Goal: Ask a question

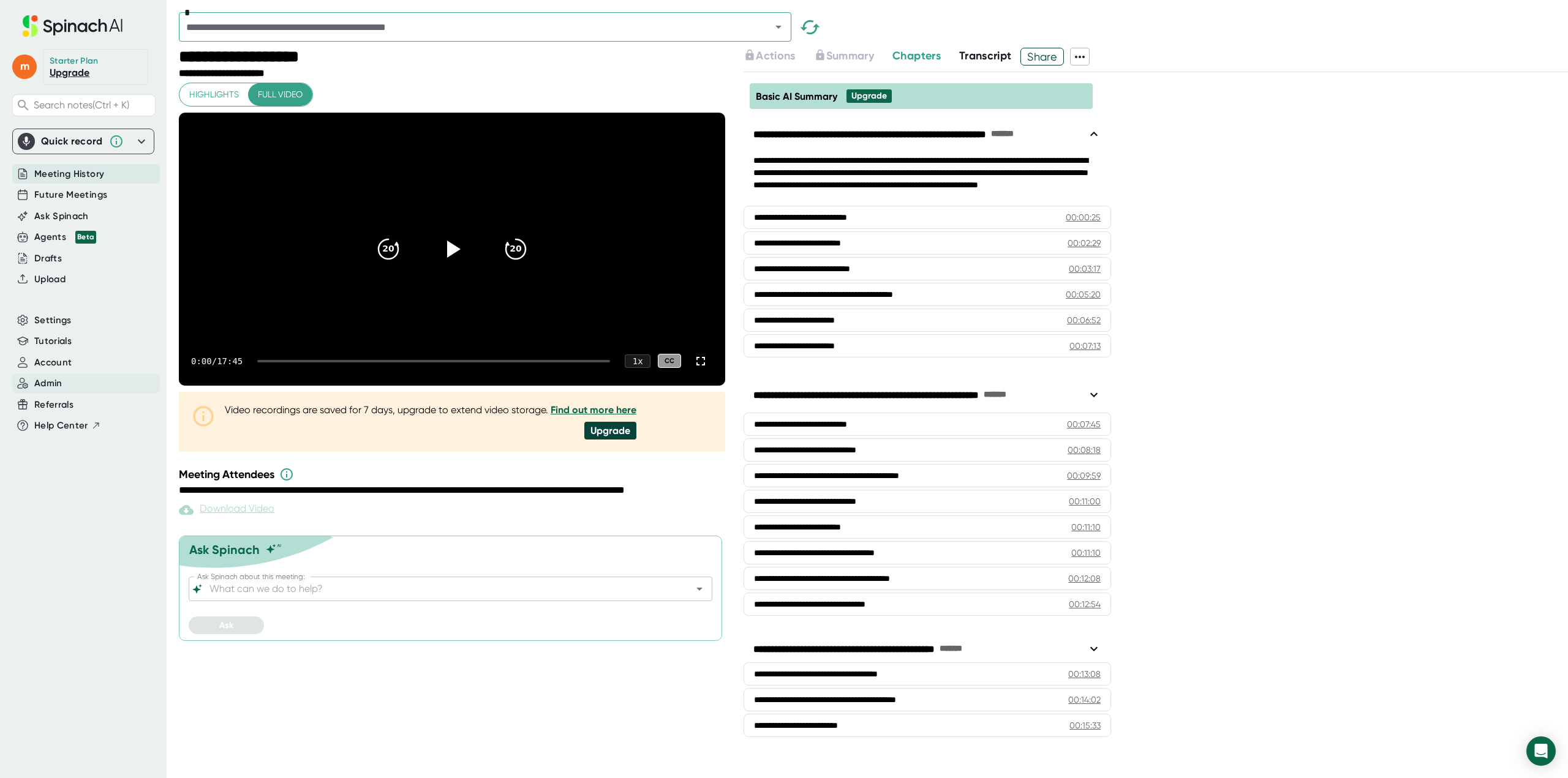
click at [62, 385] on span "Admin" at bounding box center [48, 383] width 28 height 14
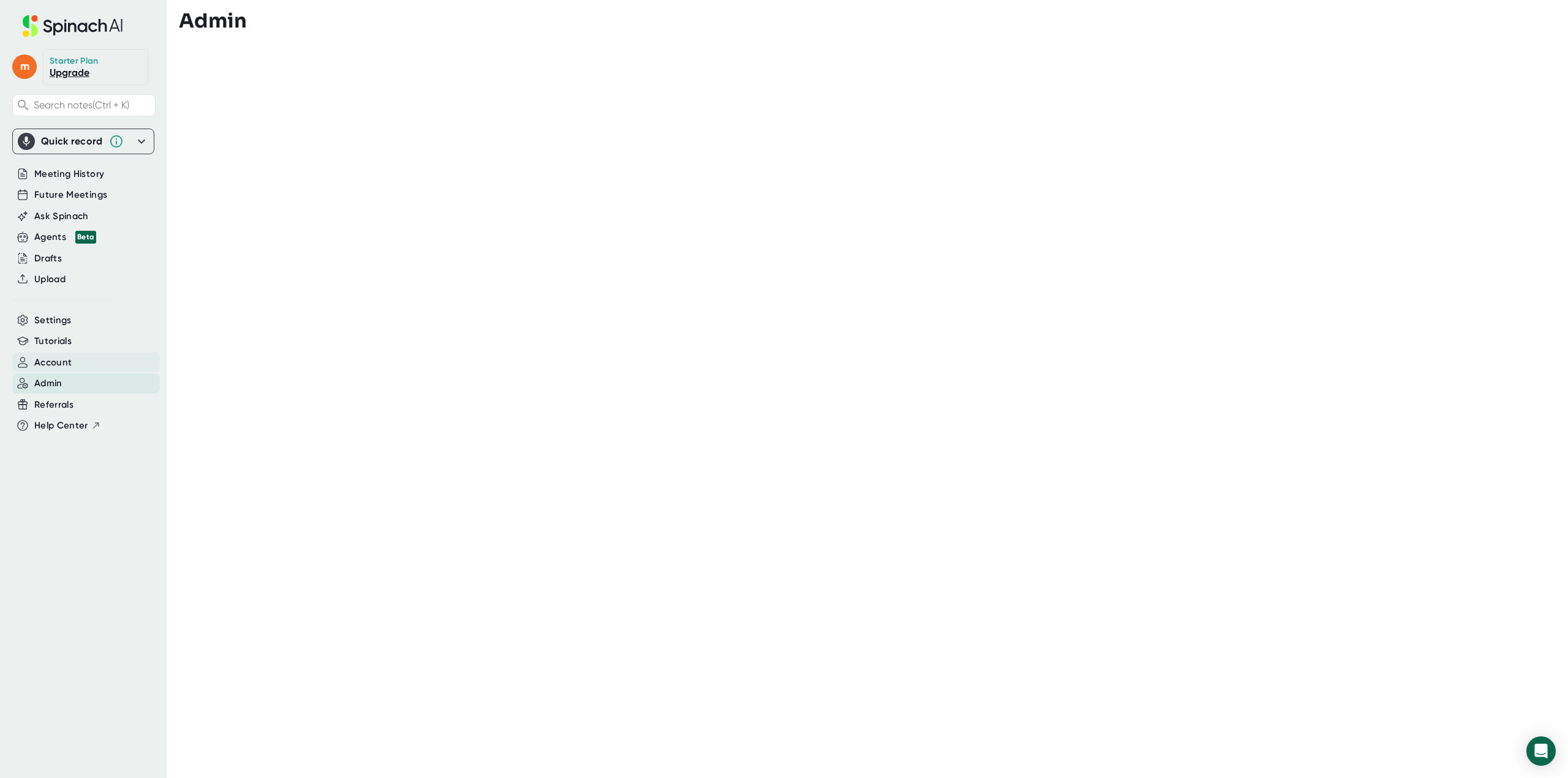
click at [53, 356] on span "Account" at bounding box center [53, 362] width 37 height 14
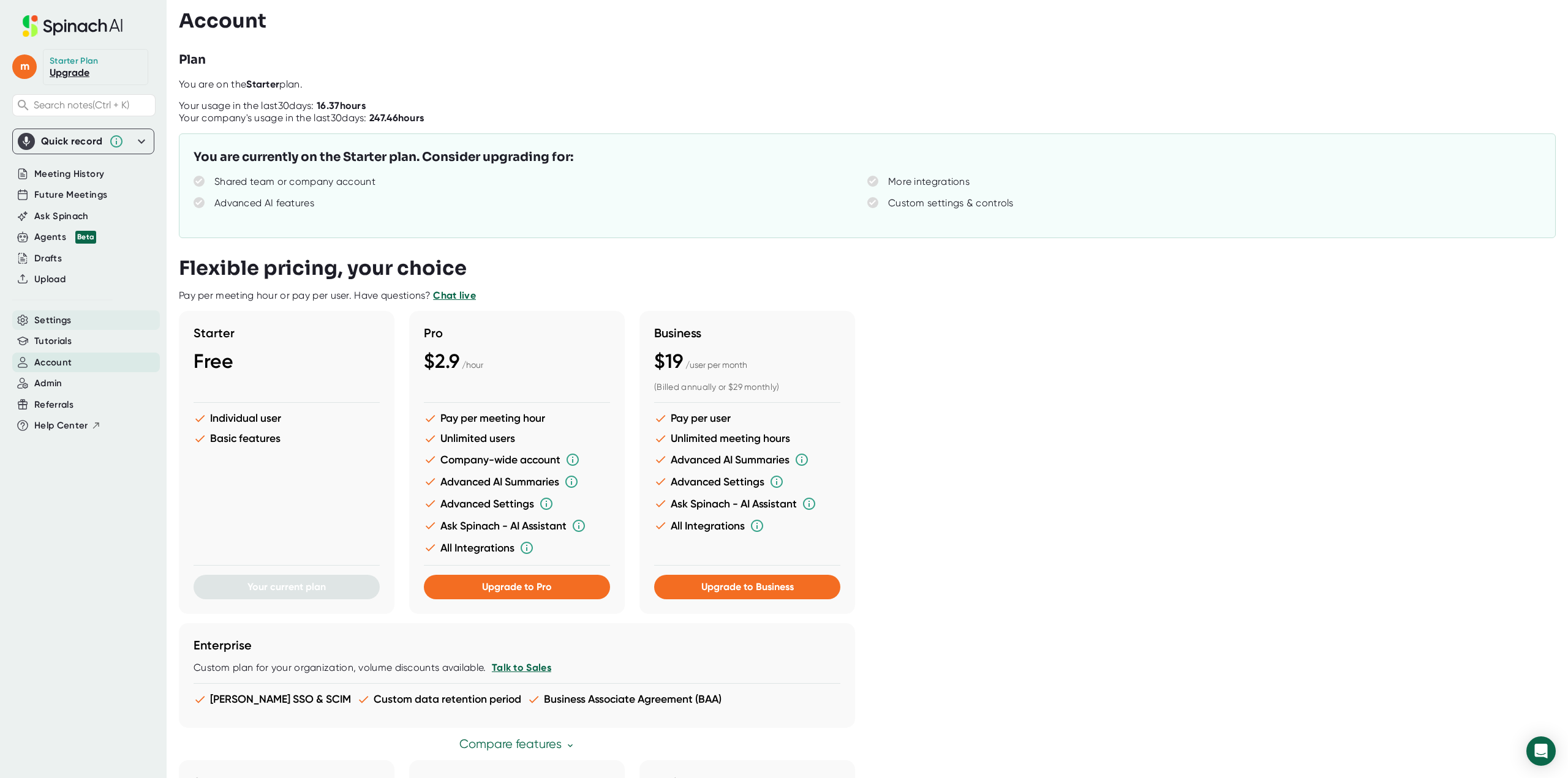
click at [62, 319] on span "Settings" at bounding box center [53, 320] width 37 height 14
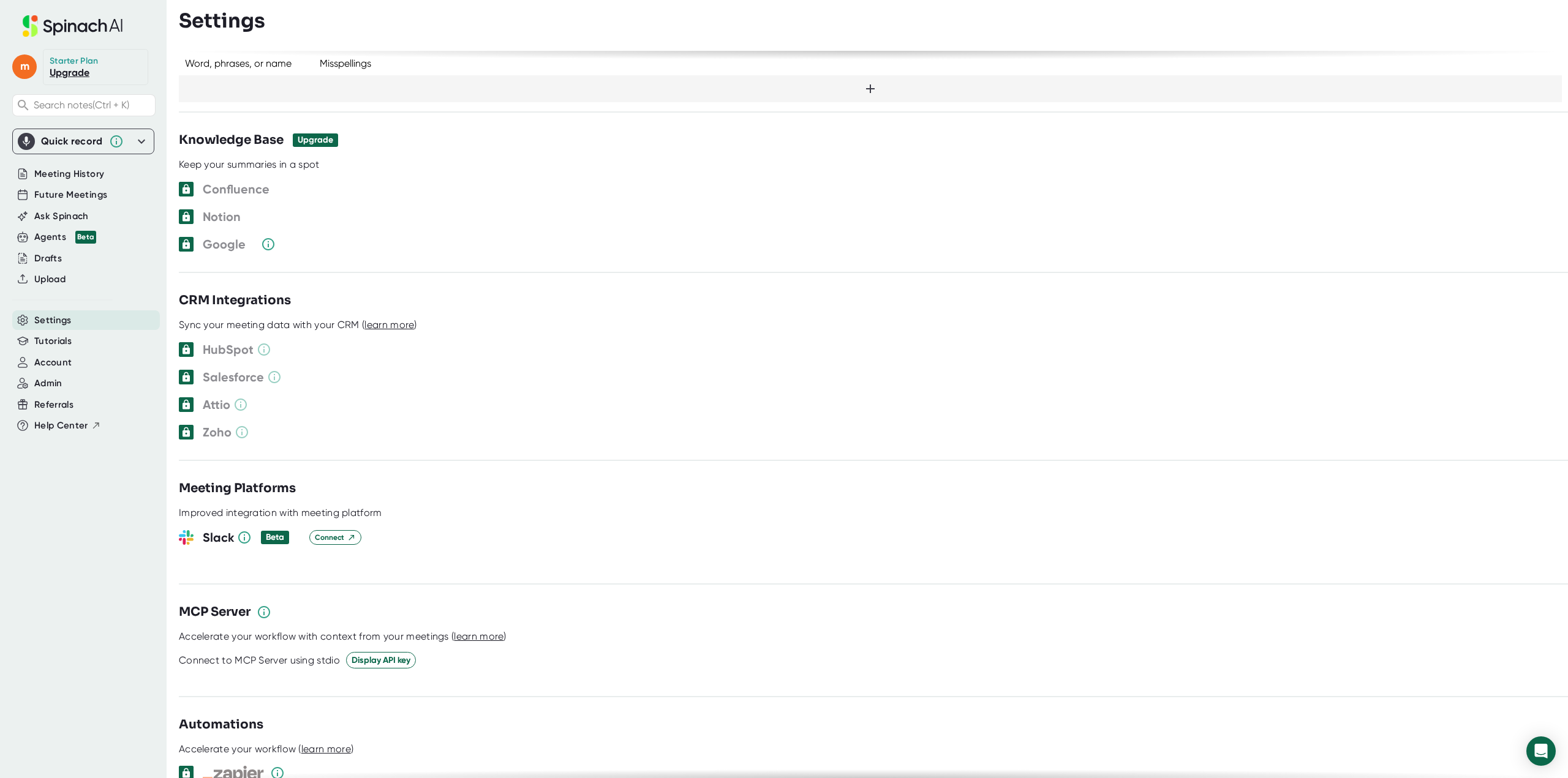
scroll to position [1115, 0]
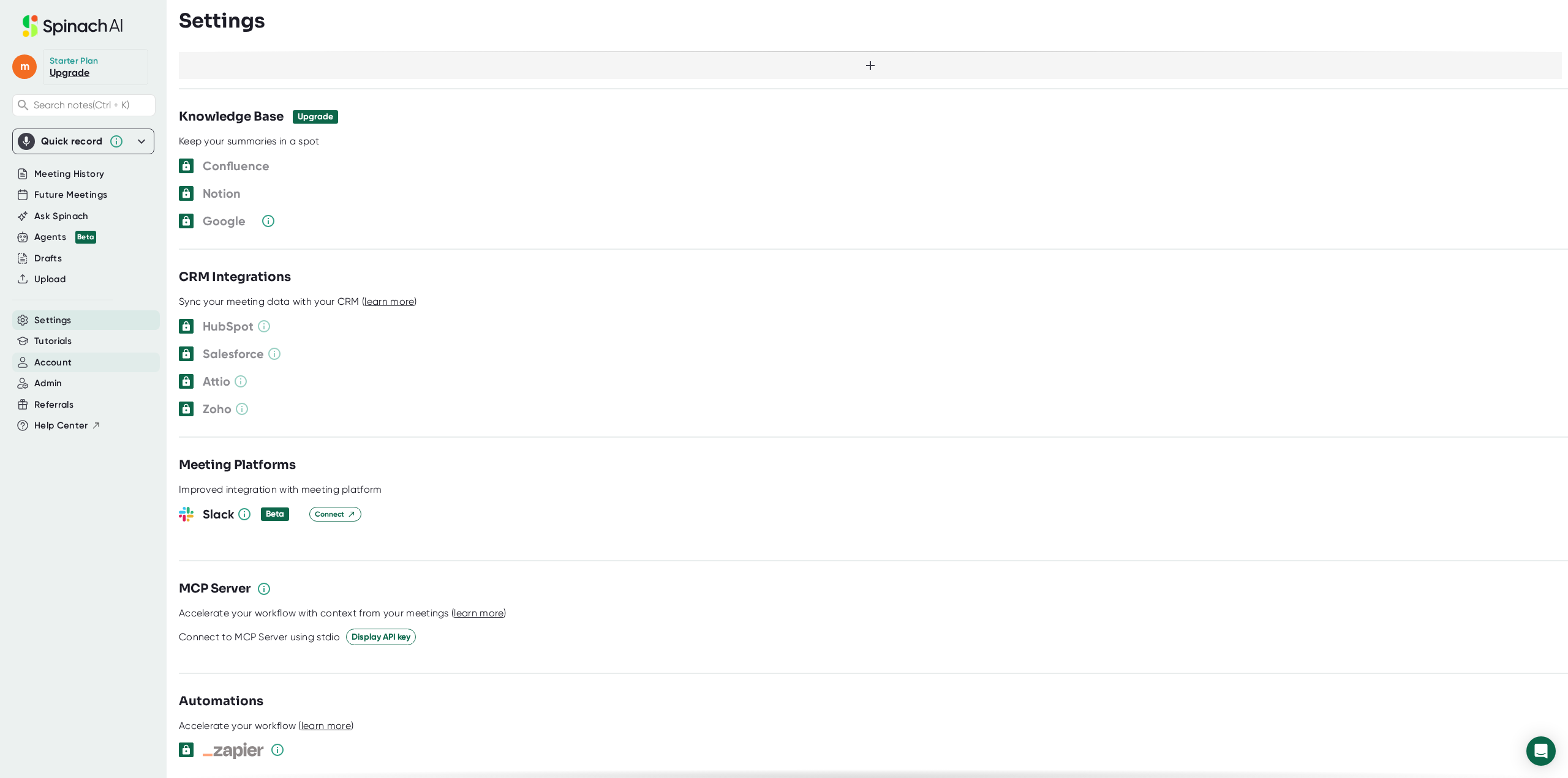
click at [51, 366] on span "Account" at bounding box center [53, 362] width 37 height 14
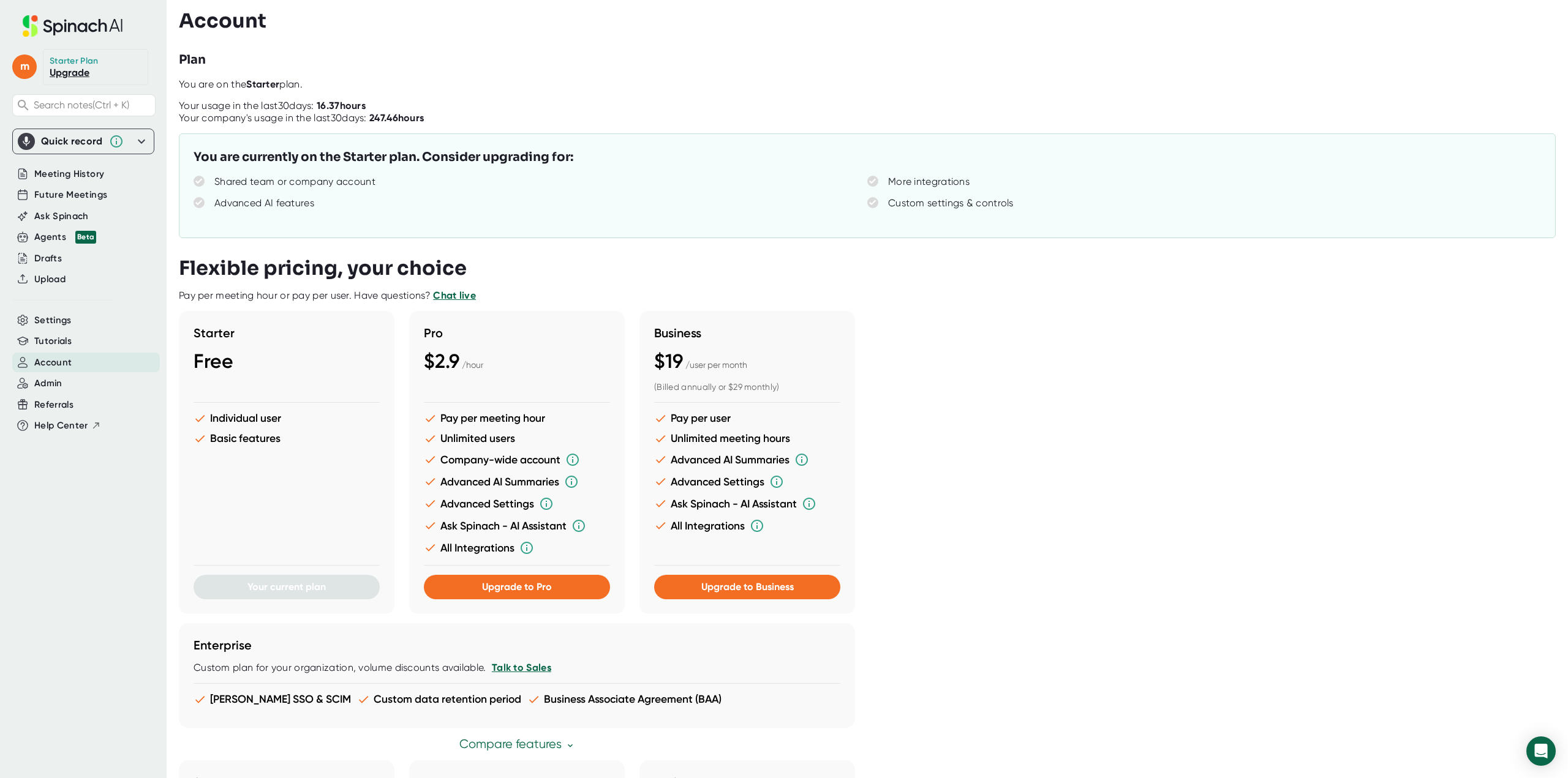
click at [51, 373] on div "Admin" at bounding box center [84, 383] width 142 height 21
click at [51, 378] on span "Admin" at bounding box center [48, 383] width 28 height 14
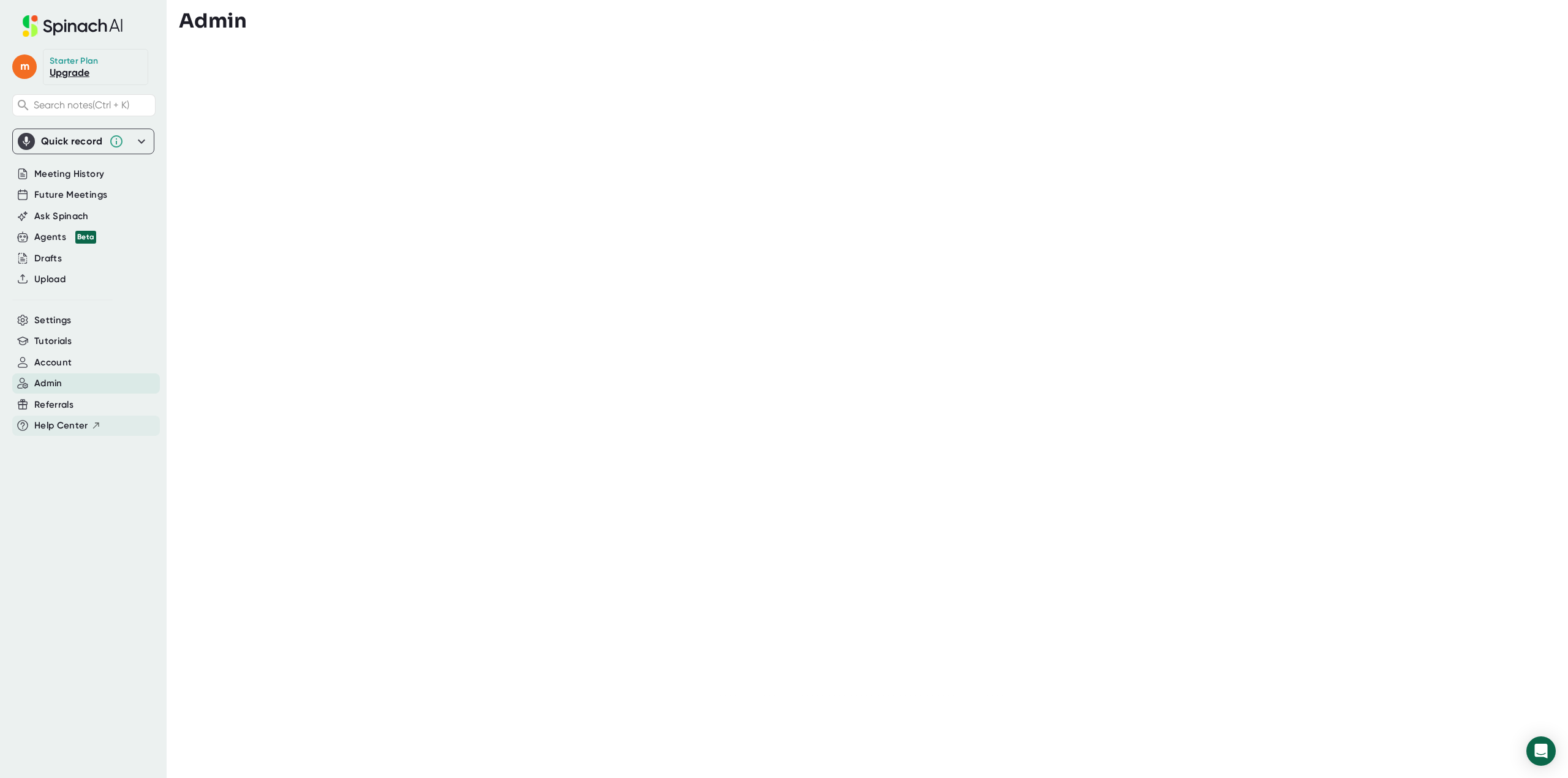
click at [52, 425] on span "Help Center" at bounding box center [61, 425] width 54 height 14
click at [73, 320] on div "Settings" at bounding box center [86, 320] width 148 height 20
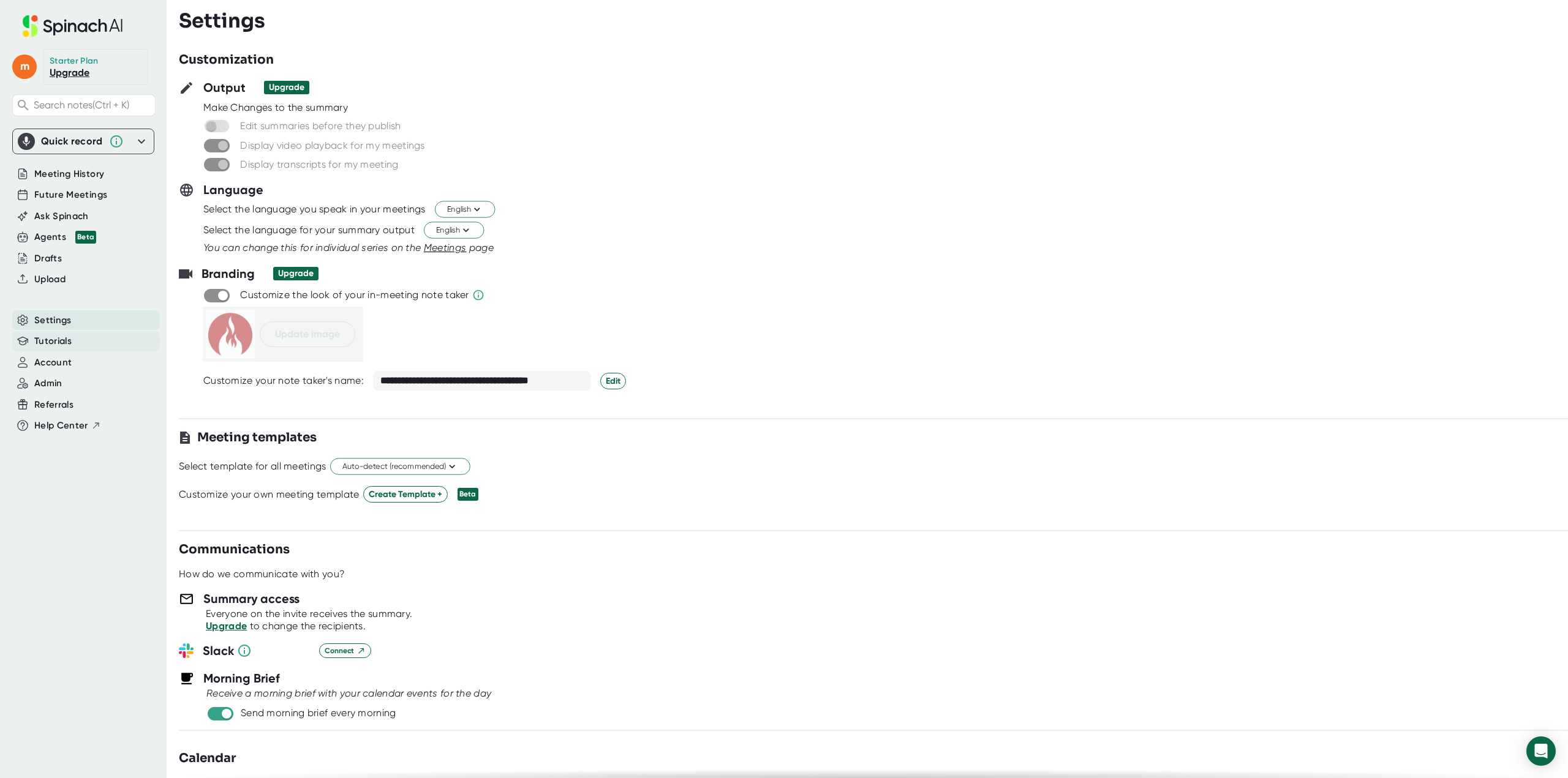
click at [64, 343] on span "Tutorials" at bounding box center [53, 341] width 37 height 14
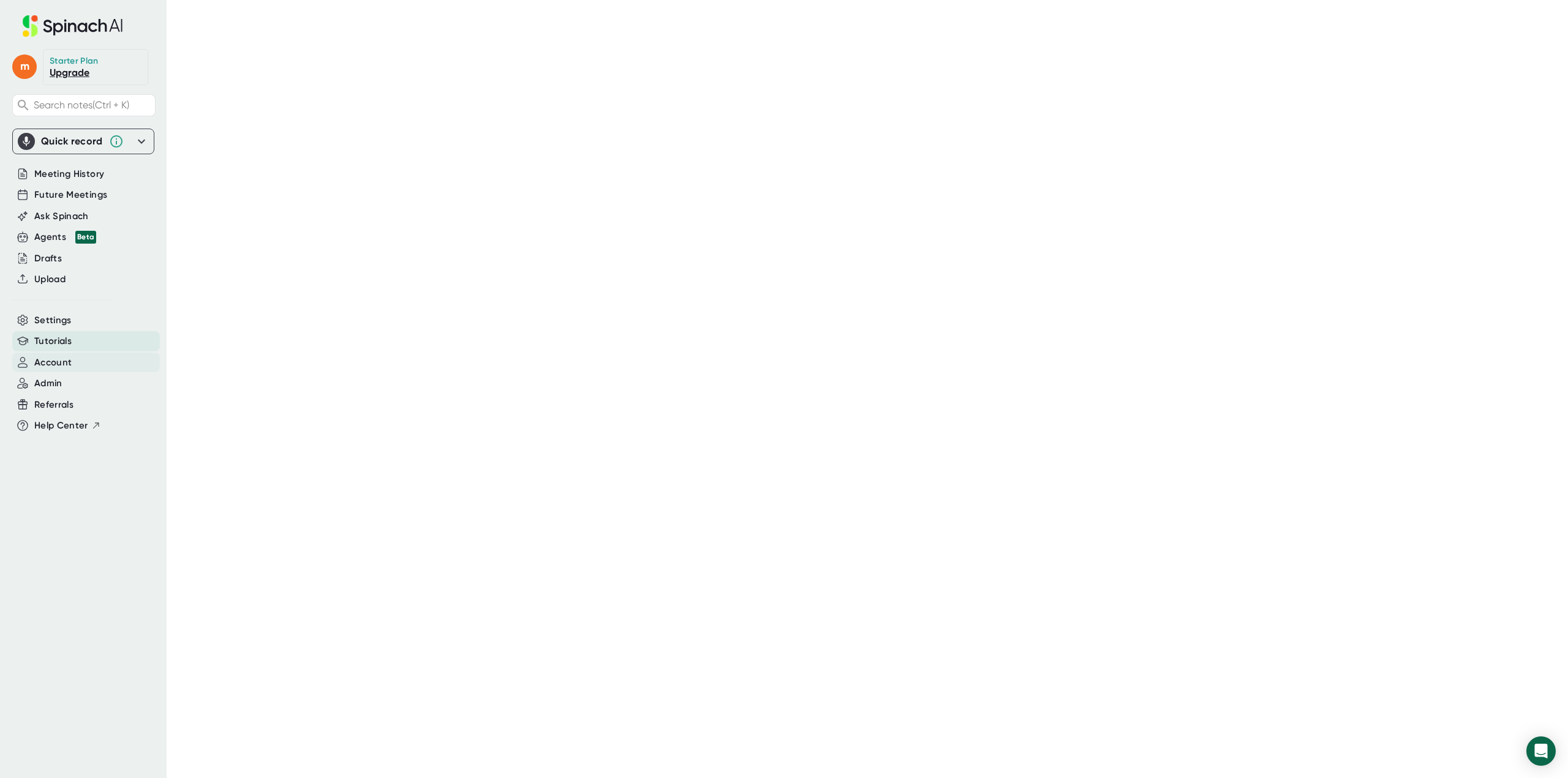
click at [57, 368] on span "Account" at bounding box center [53, 362] width 37 height 14
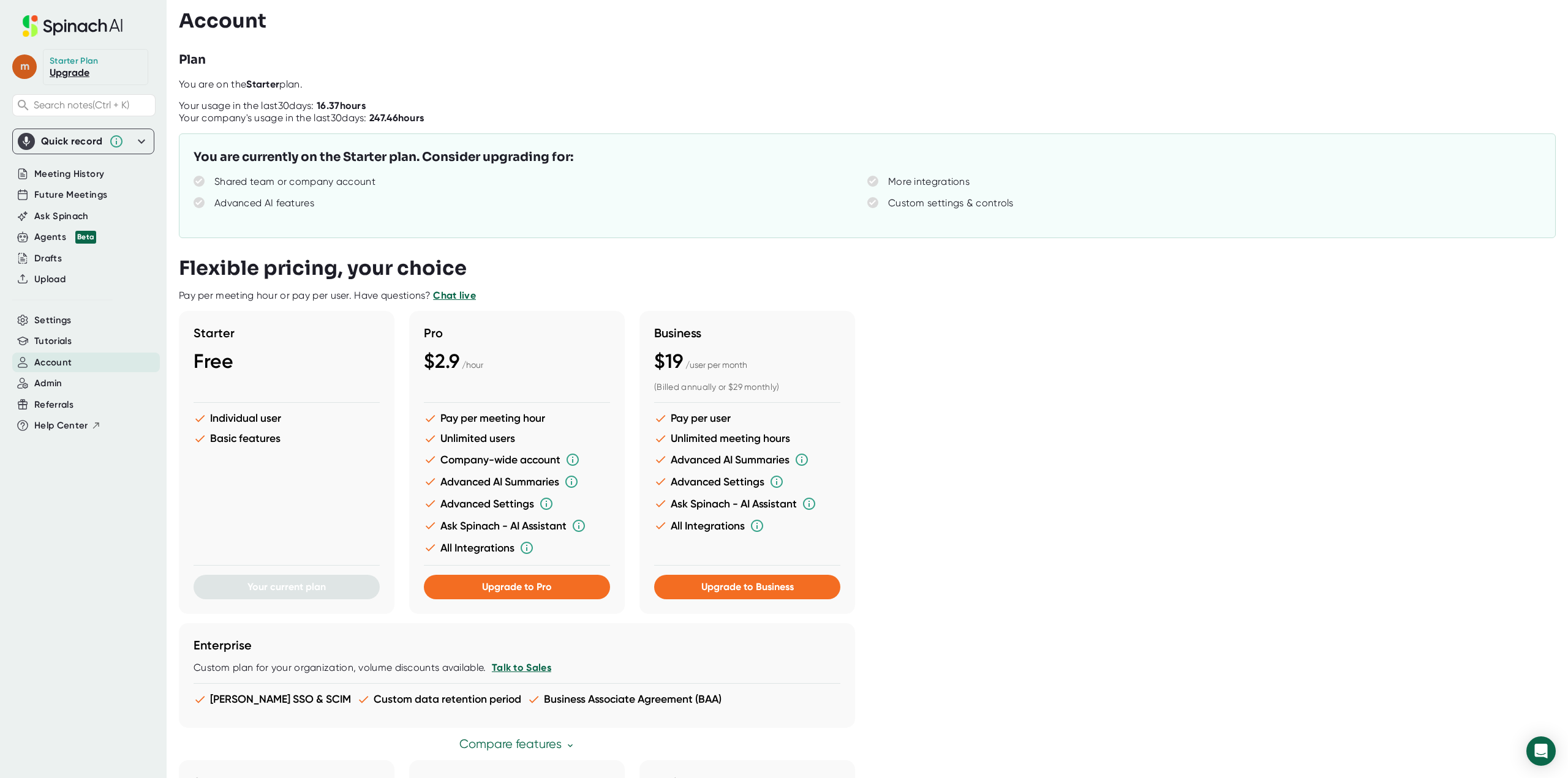
click at [28, 69] on span "m" at bounding box center [24, 66] width 24 height 24
click at [46, 119] on b "Edit Profile" at bounding box center [60, 121] width 40 height 10
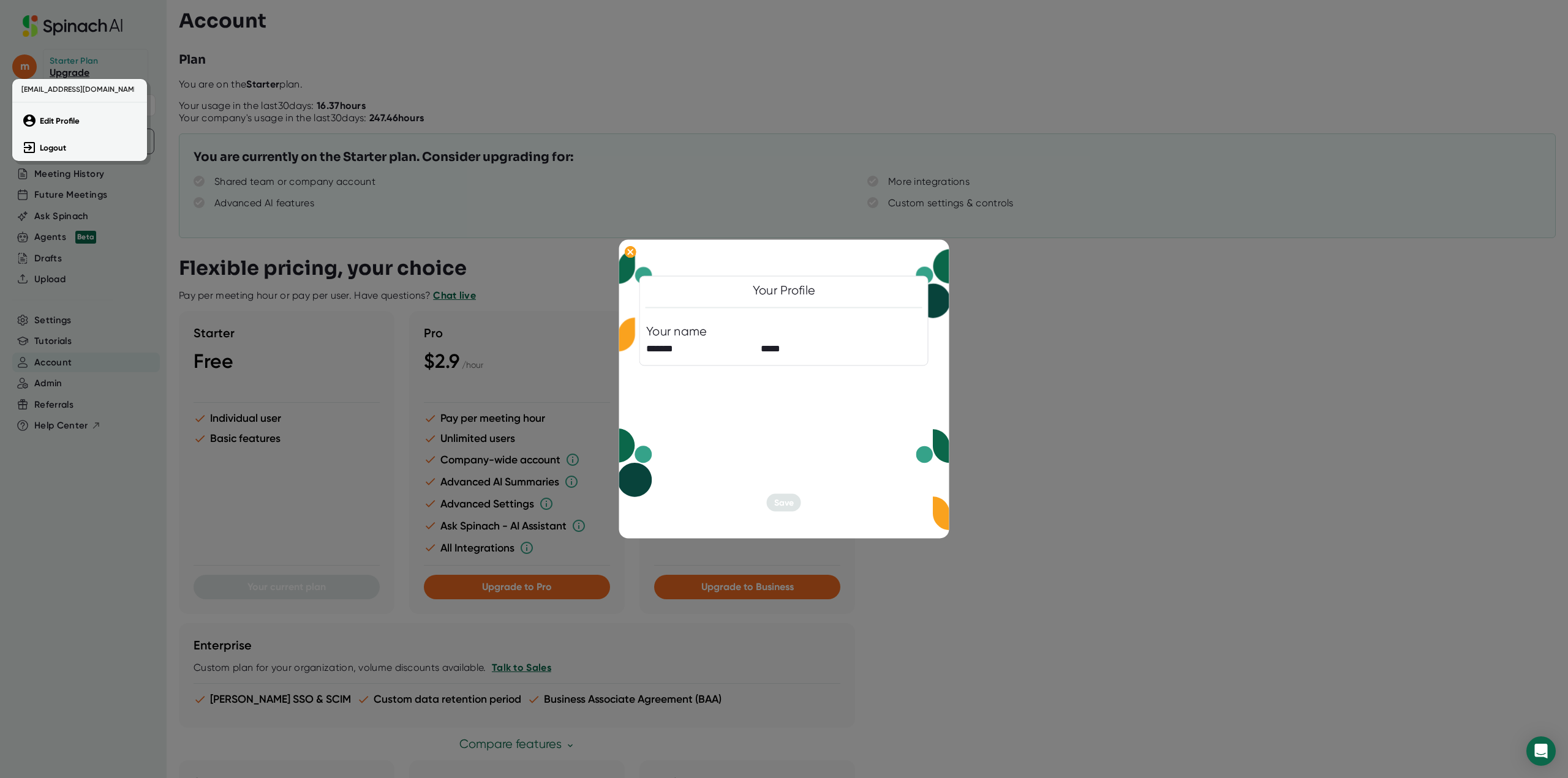
click at [1214, 391] on div at bounding box center [784, 389] width 1568 height 778
click at [629, 252] on ellipse at bounding box center [630, 252] width 12 height 12
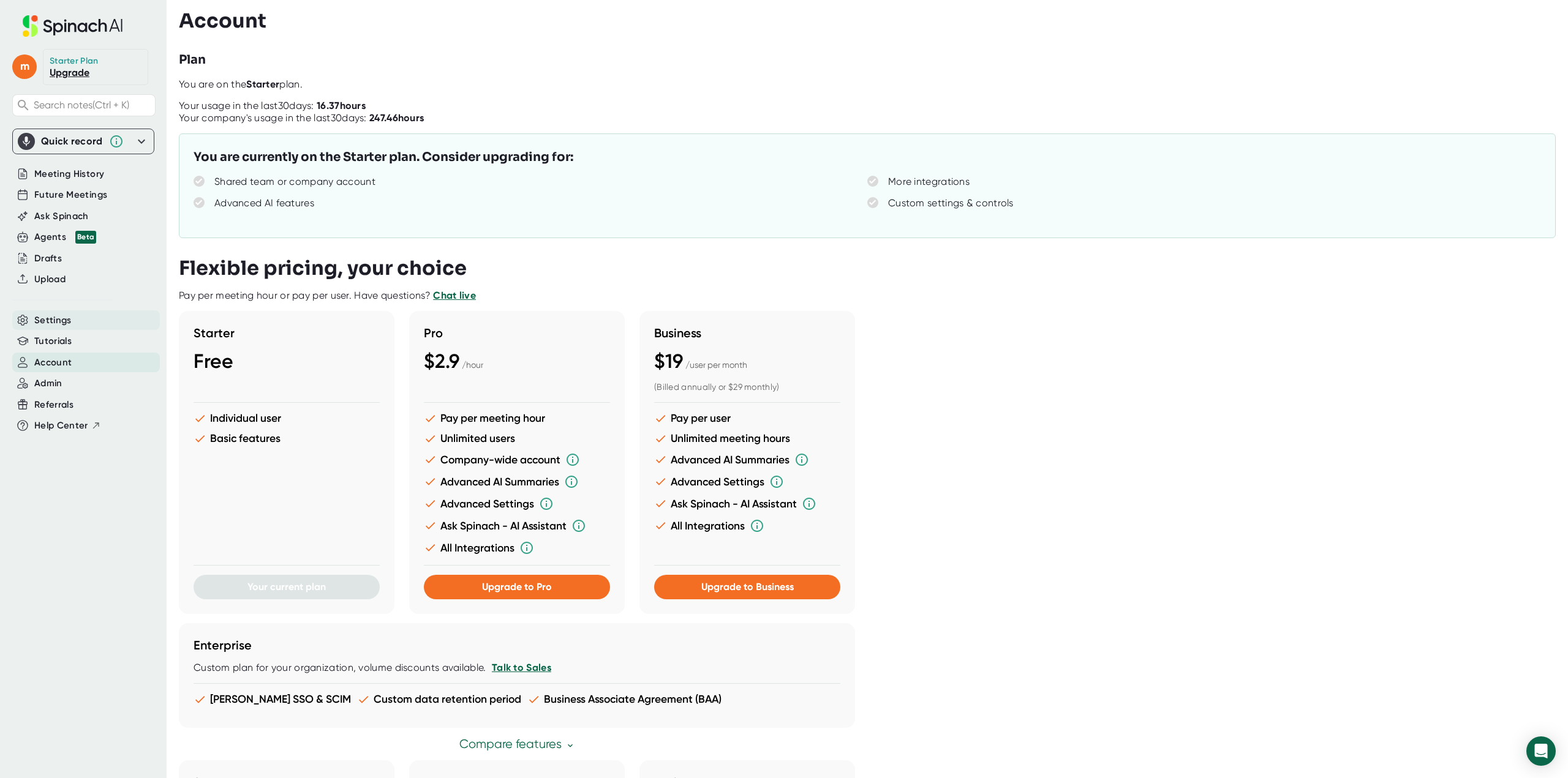
click at [66, 320] on span "Settings" at bounding box center [53, 320] width 37 height 14
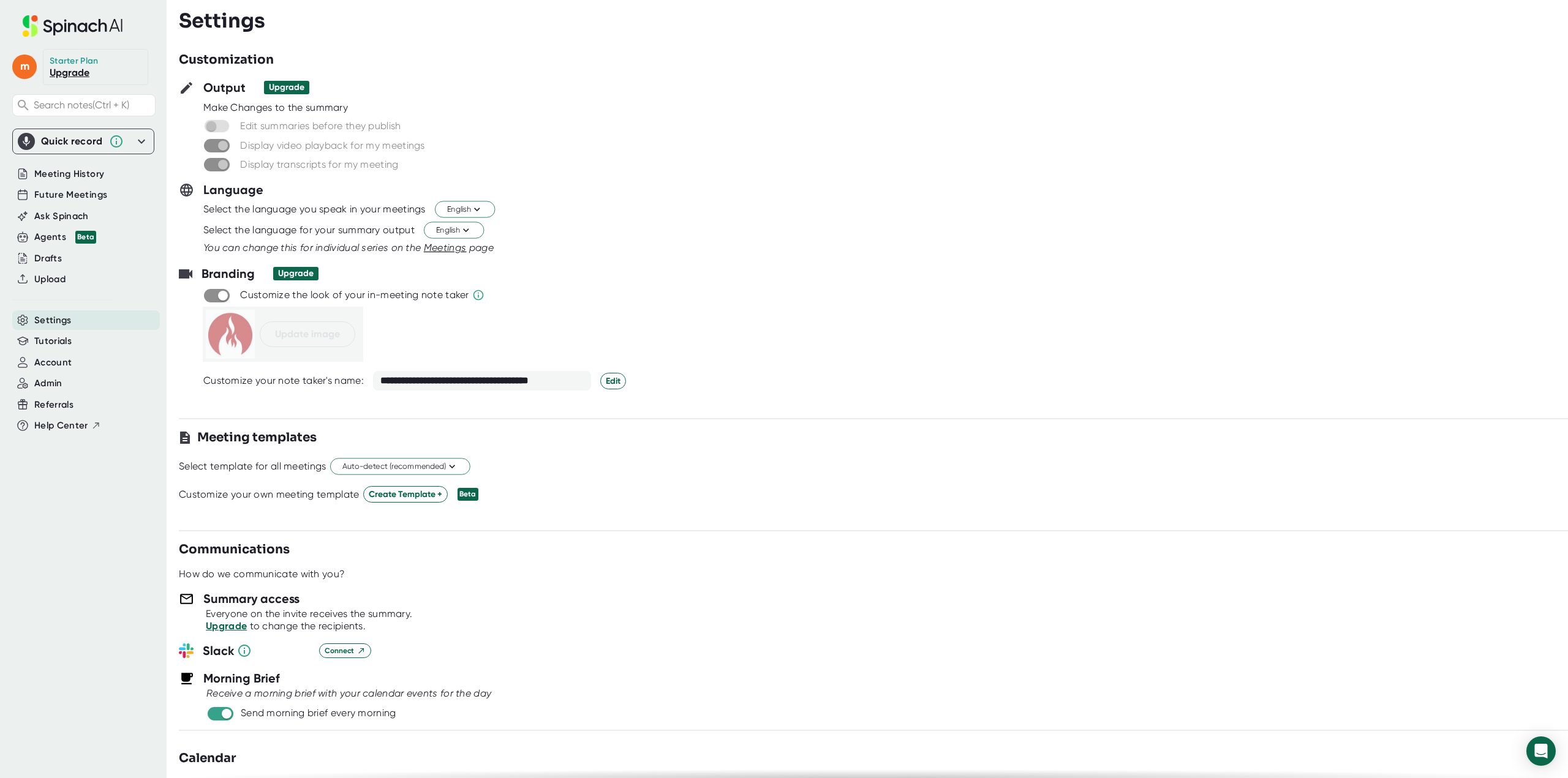
click at [140, 145] on icon at bounding box center [141, 141] width 15 height 14
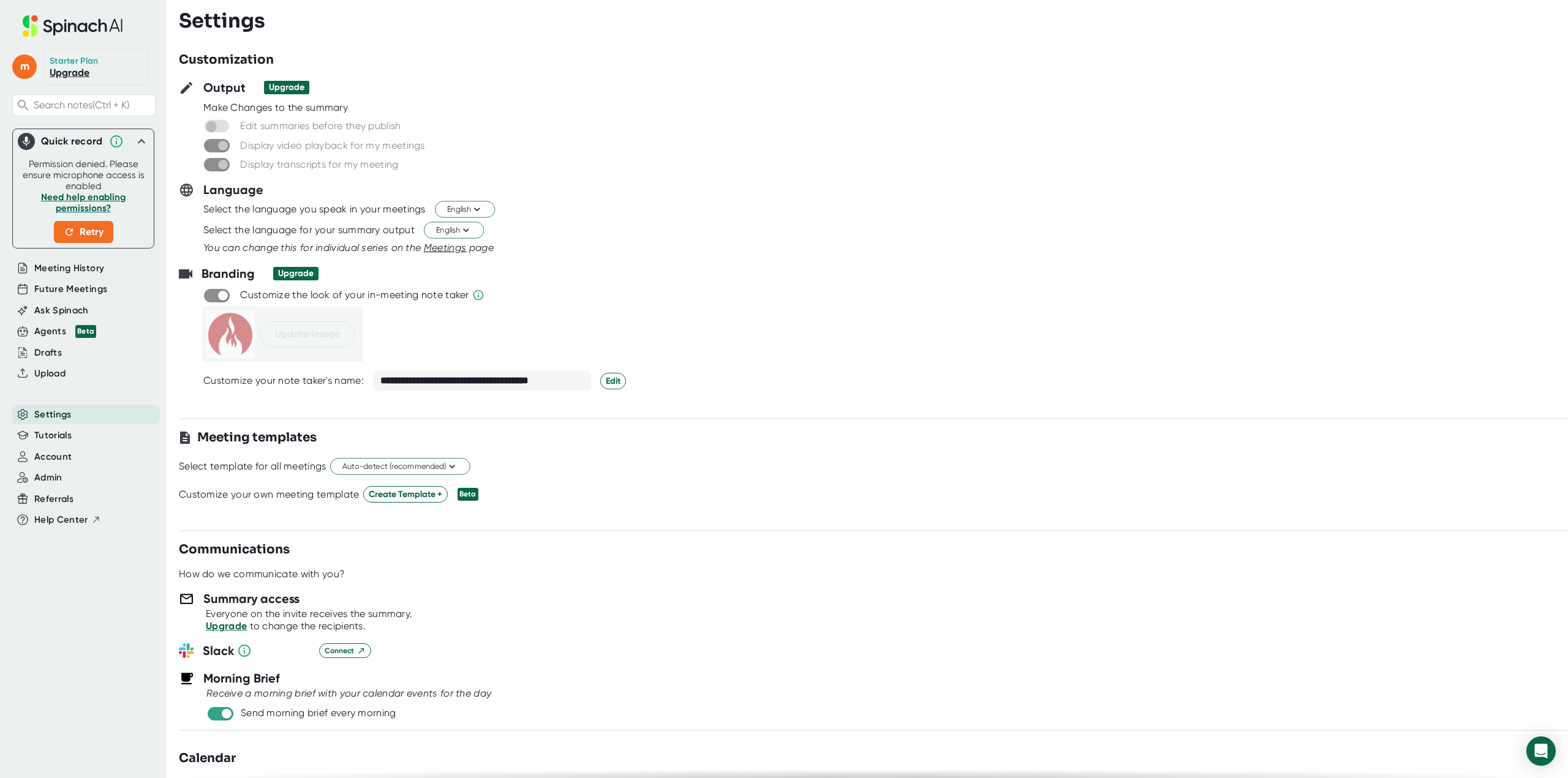
click at [135, 139] on icon at bounding box center [141, 141] width 15 height 14
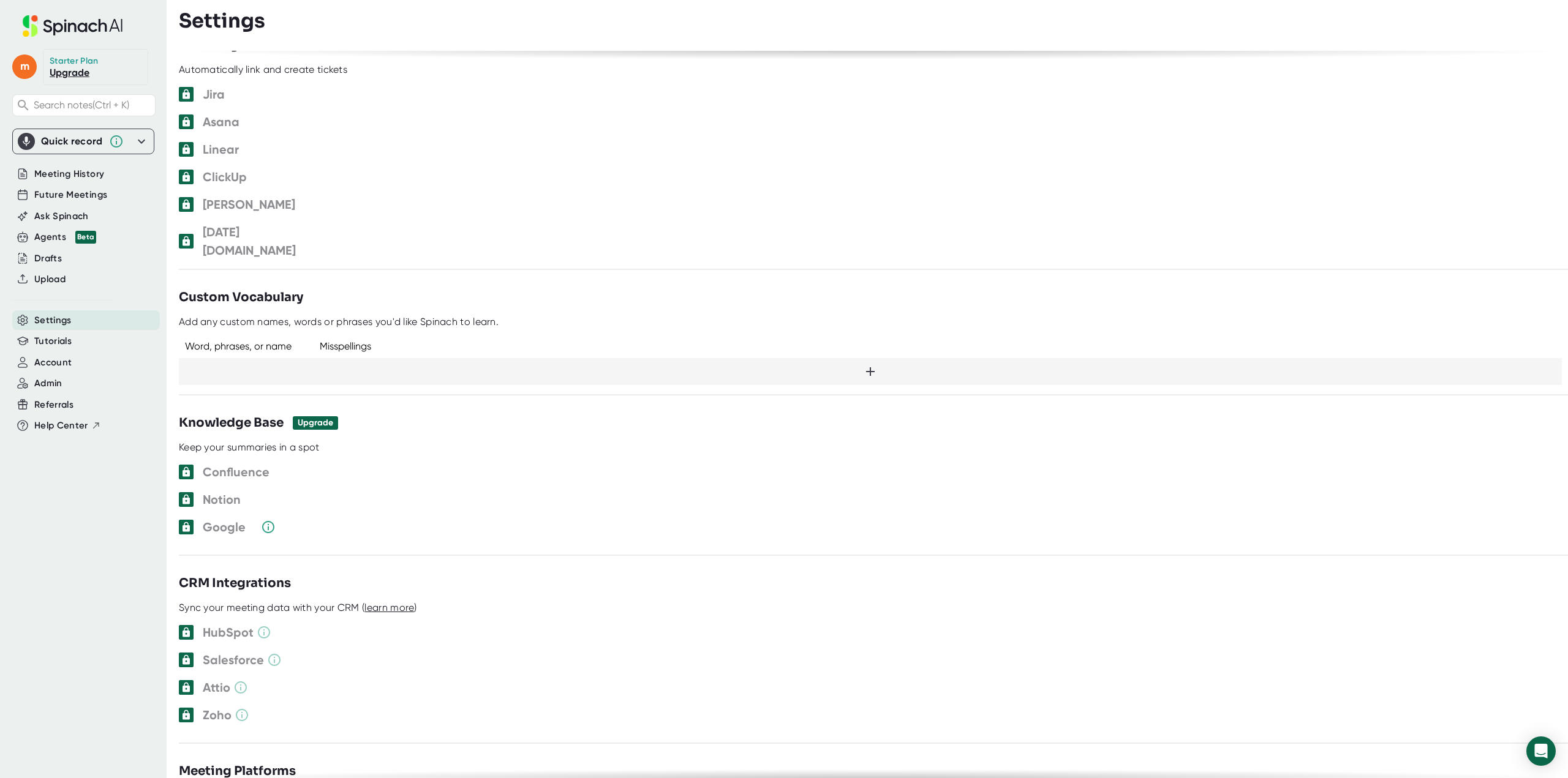
scroll to position [564, 0]
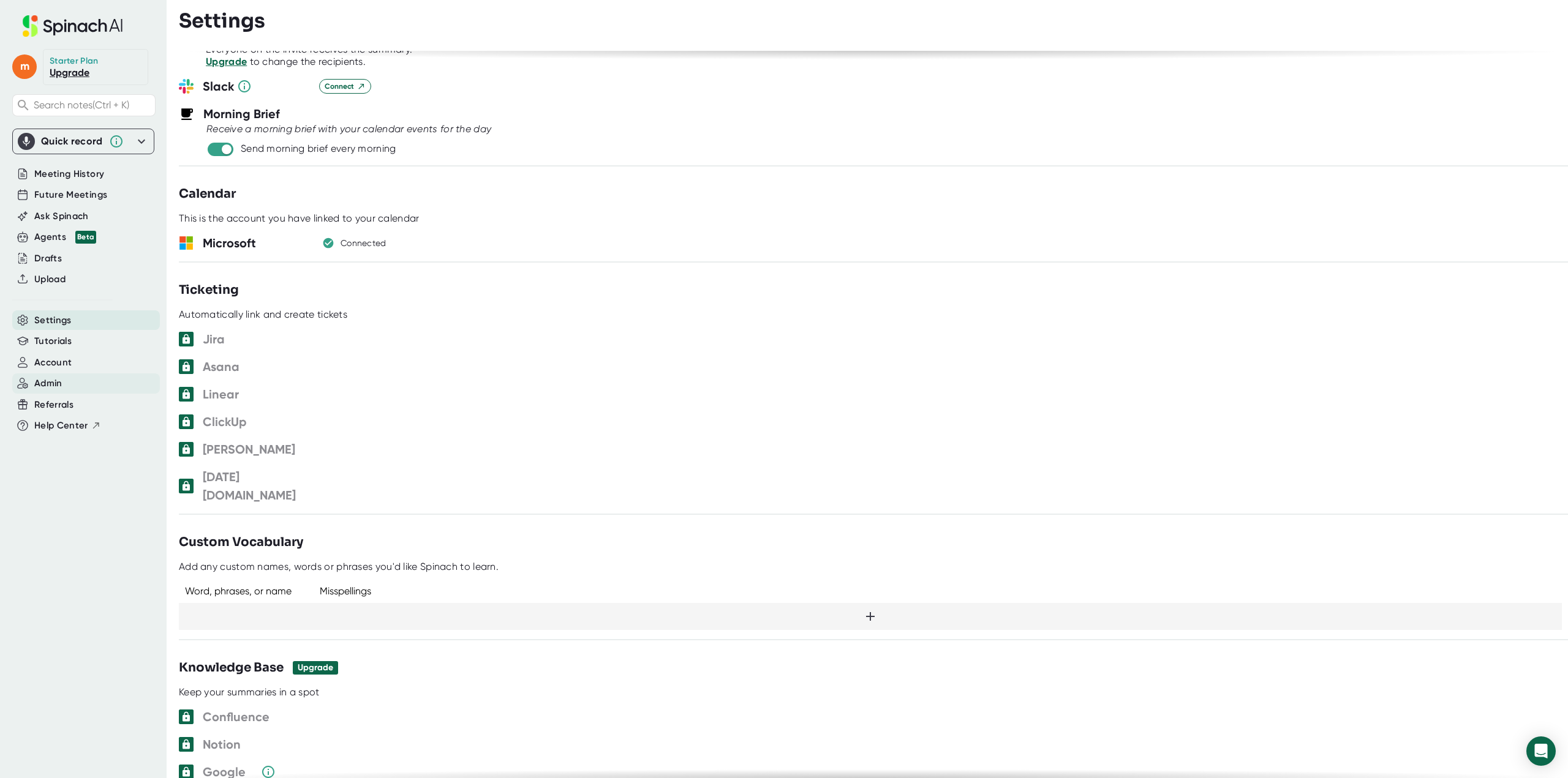
click at [55, 385] on span "Admin" at bounding box center [48, 383] width 28 height 14
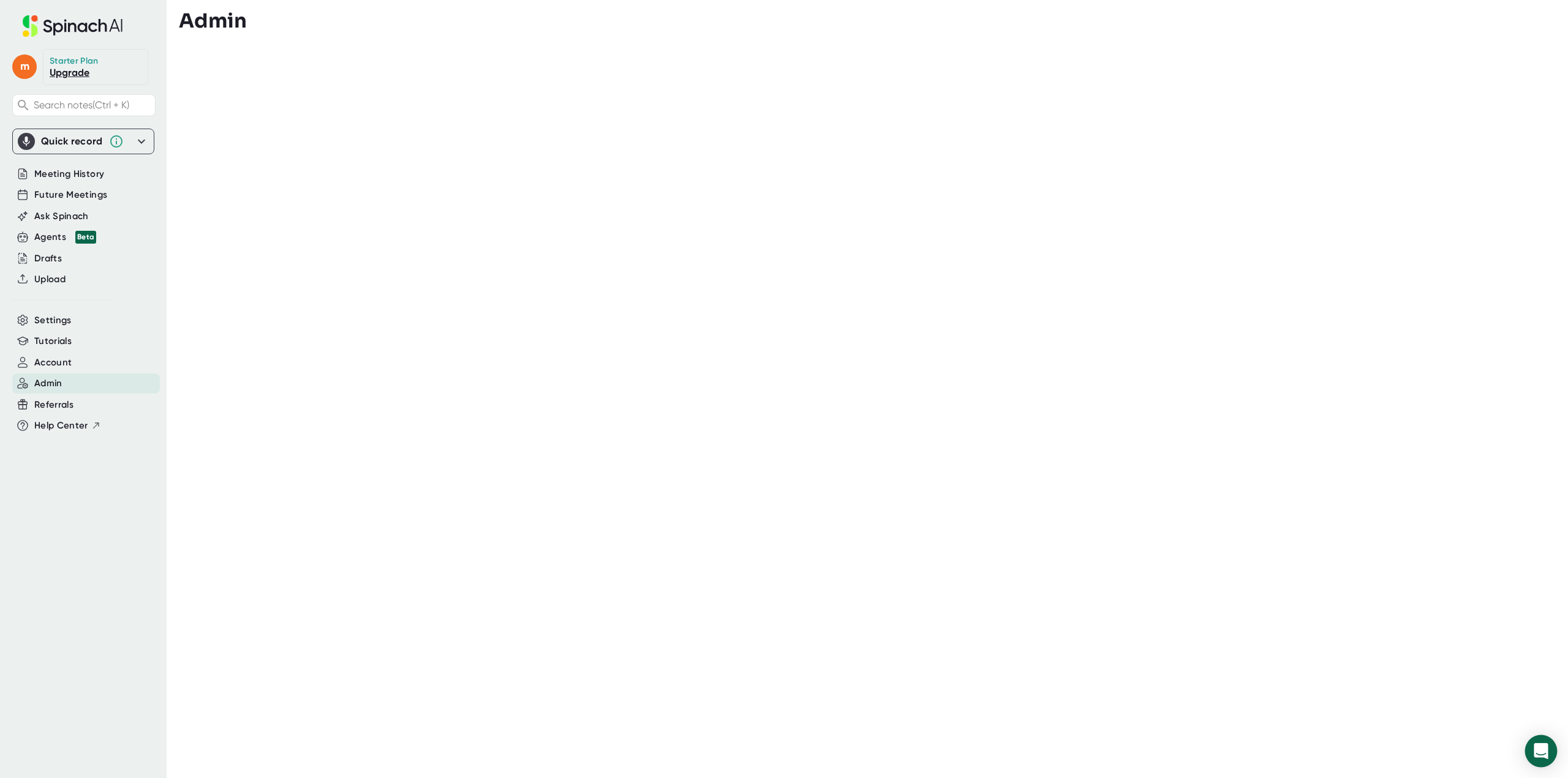
click at [1533, 752] on div "Open Intercom Messenger" at bounding box center [1541, 751] width 32 height 32
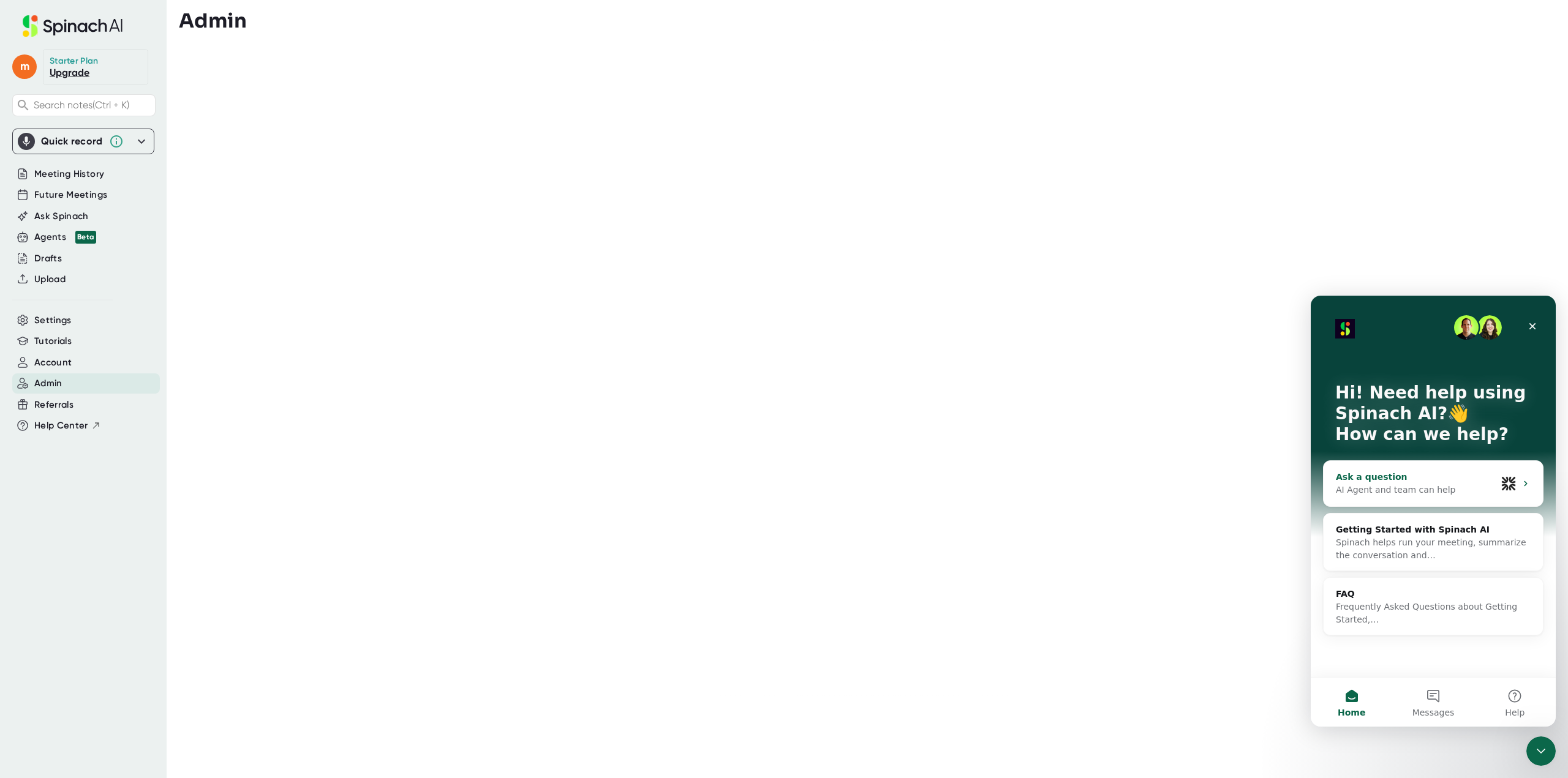
click at [1360, 485] on div "AI Agent and team can help" at bounding box center [1416, 489] width 160 height 13
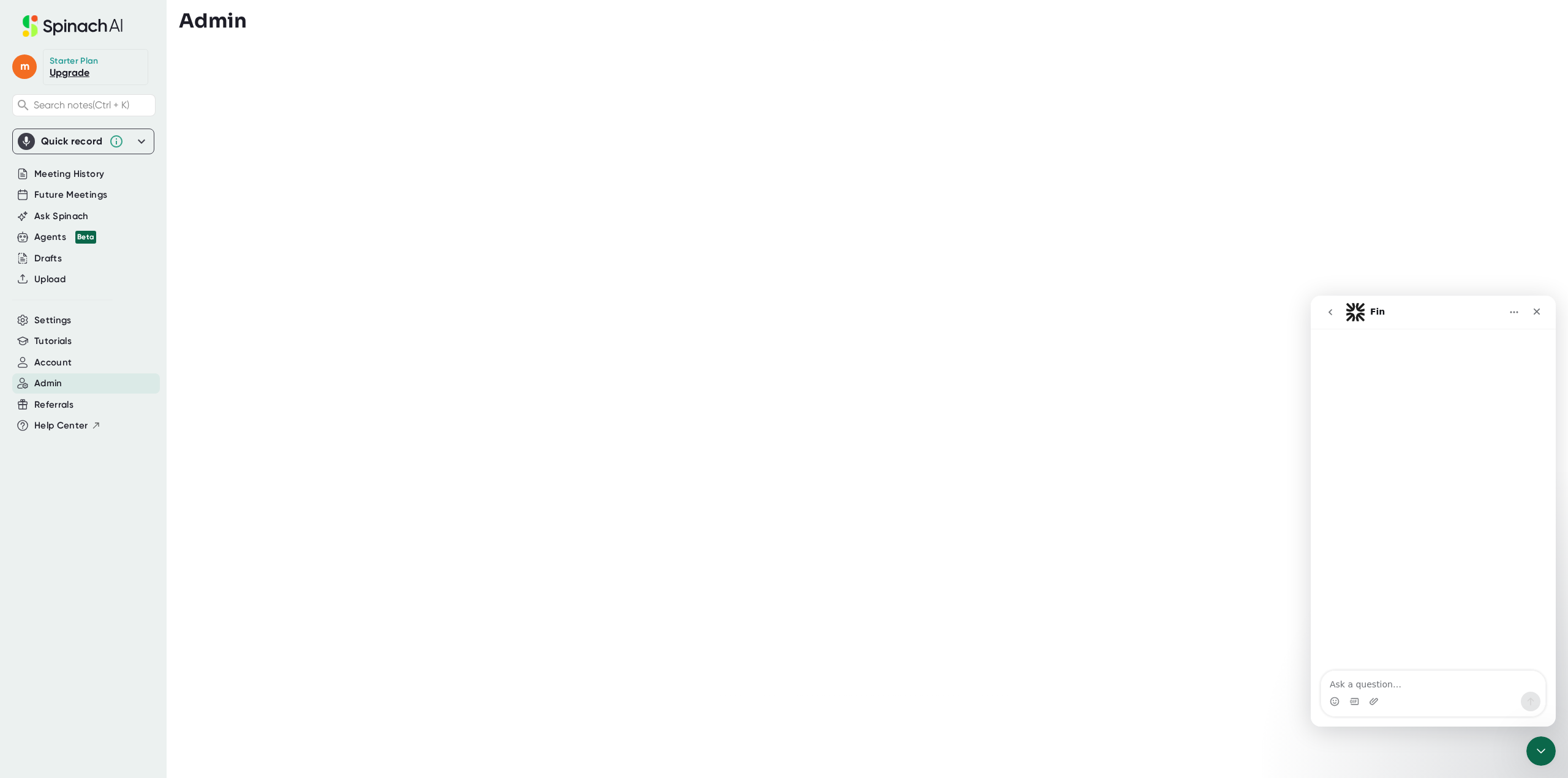
click at [1345, 677] on textarea "Ask a question…" at bounding box center [1433, 681] width 224 height 21
type textarea "how can i grant another user with admin rights"
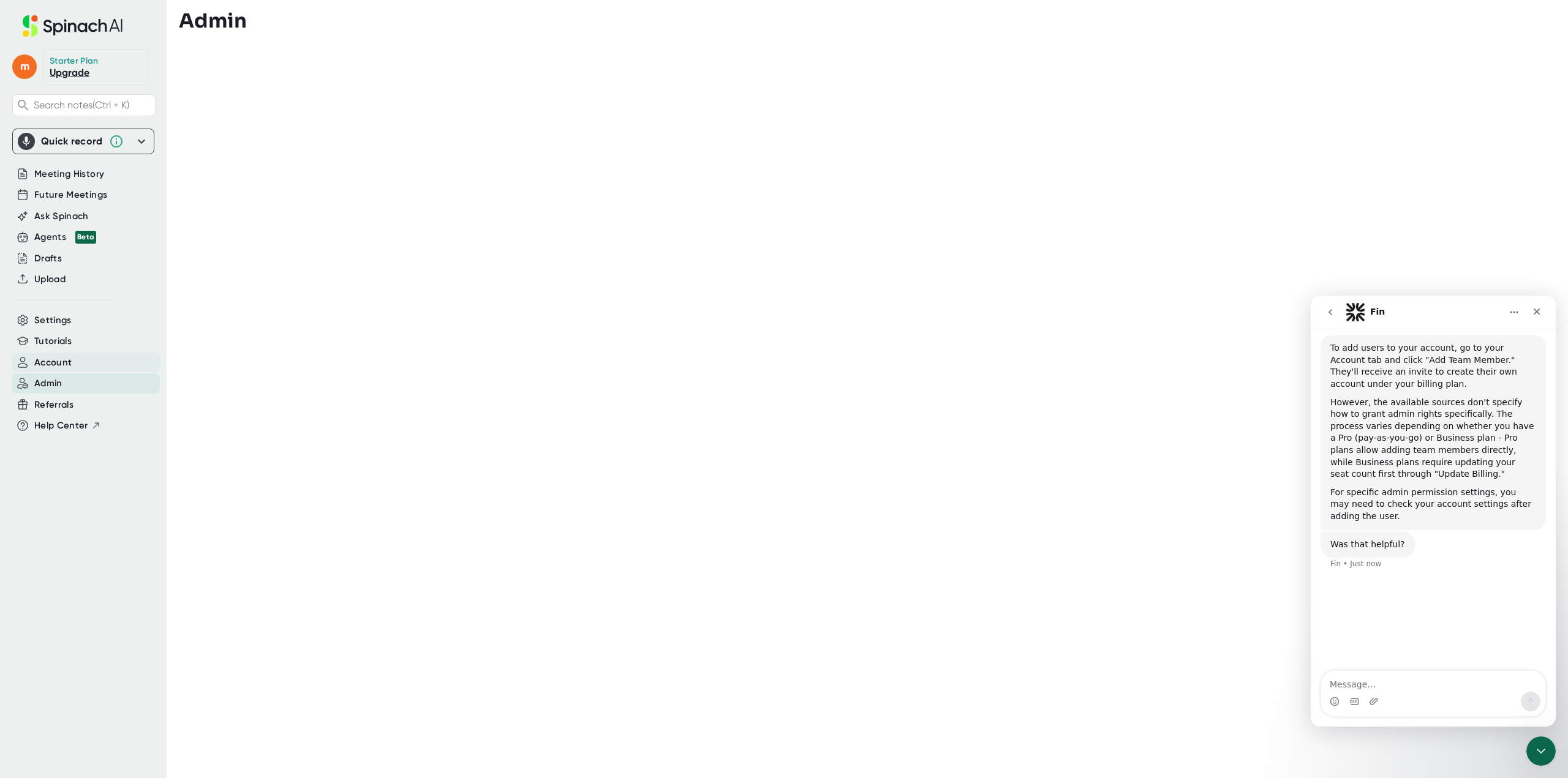
click at [62, 360] on span "Account" at bounding box center [53, 362] width 37 height 14
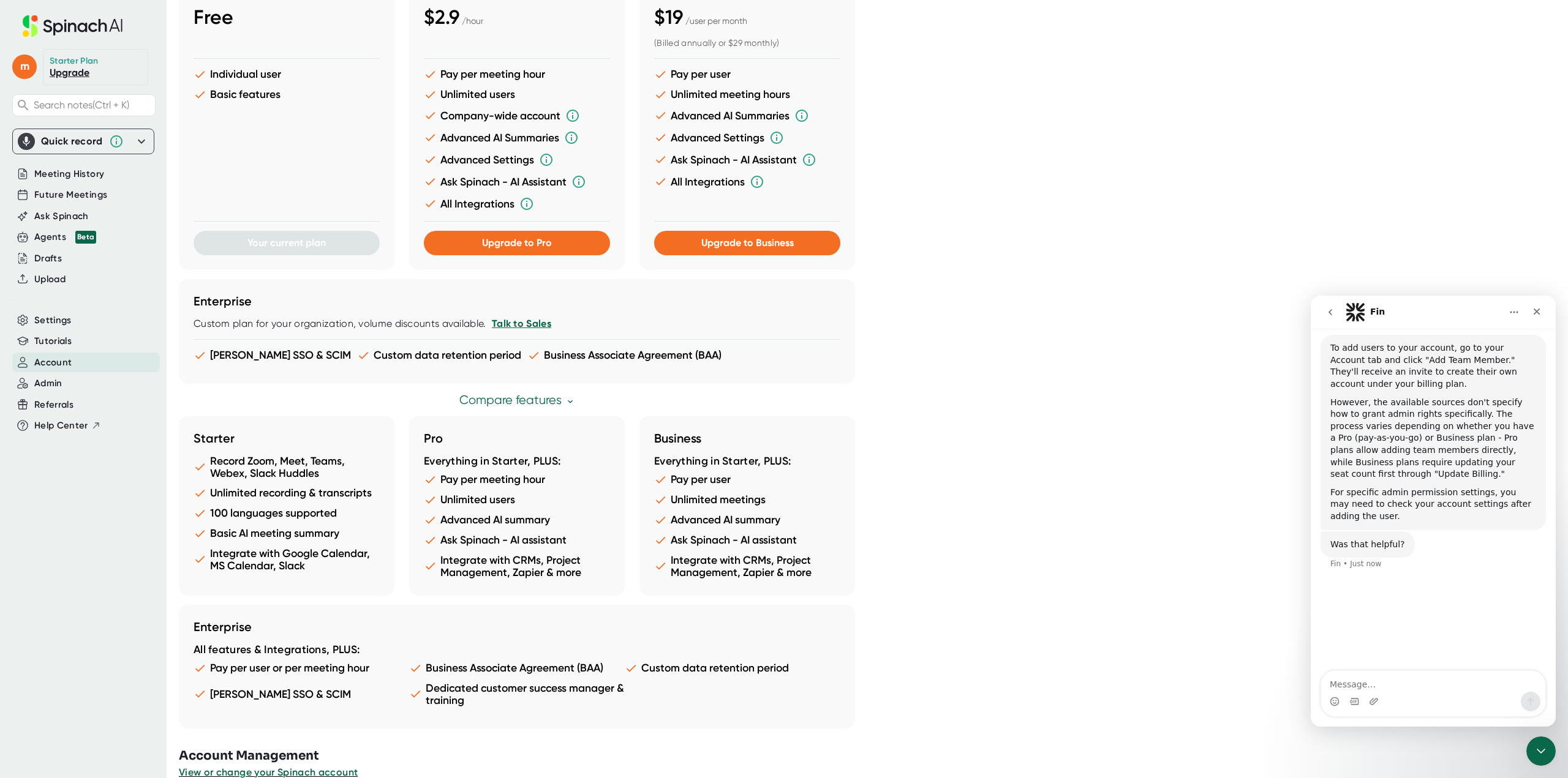
scroll to position [364, 0]
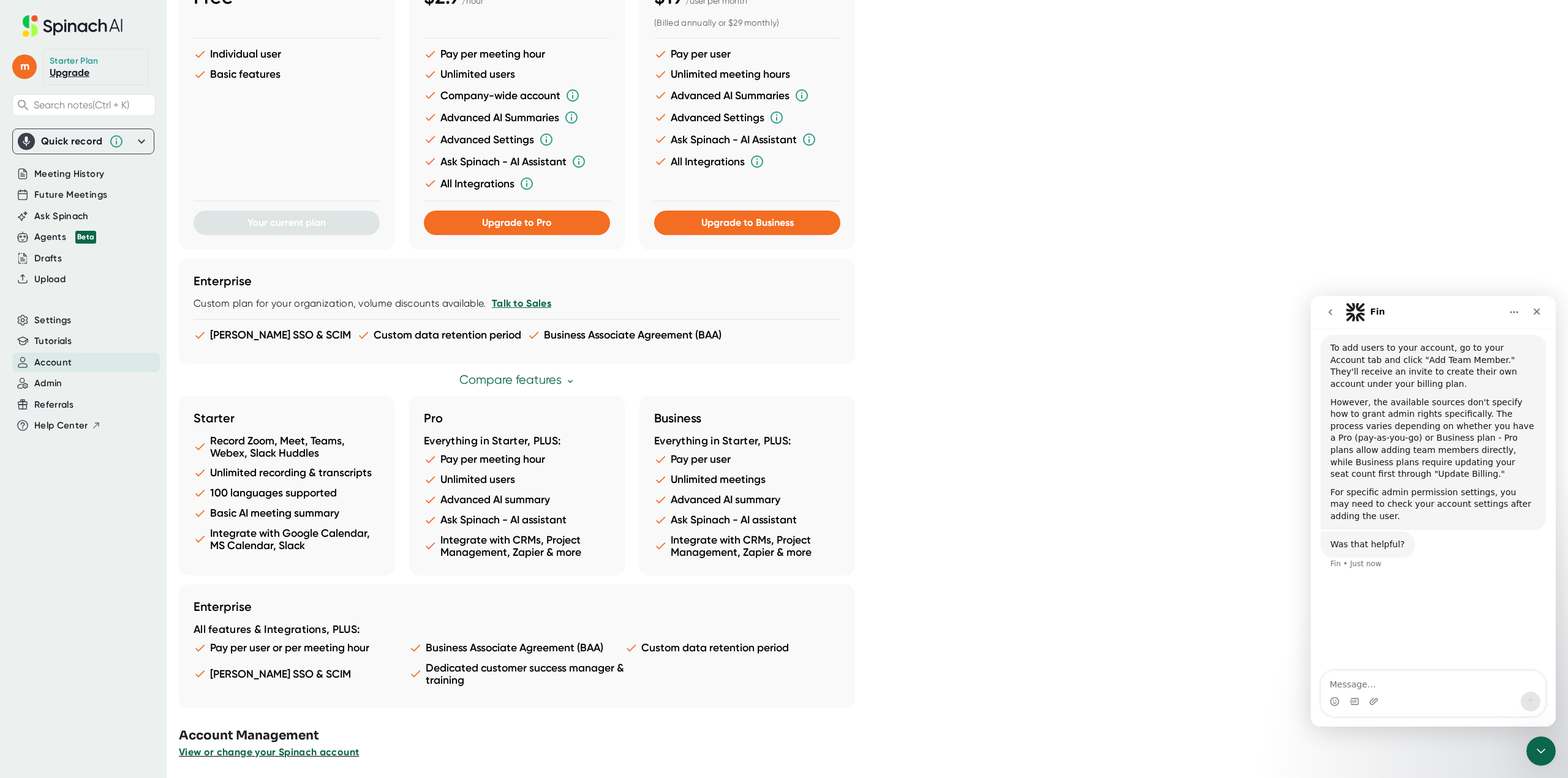
click at [286, 750] on span "View or change your Spinach account" at bounding box center [269, 752] width 180 height 12
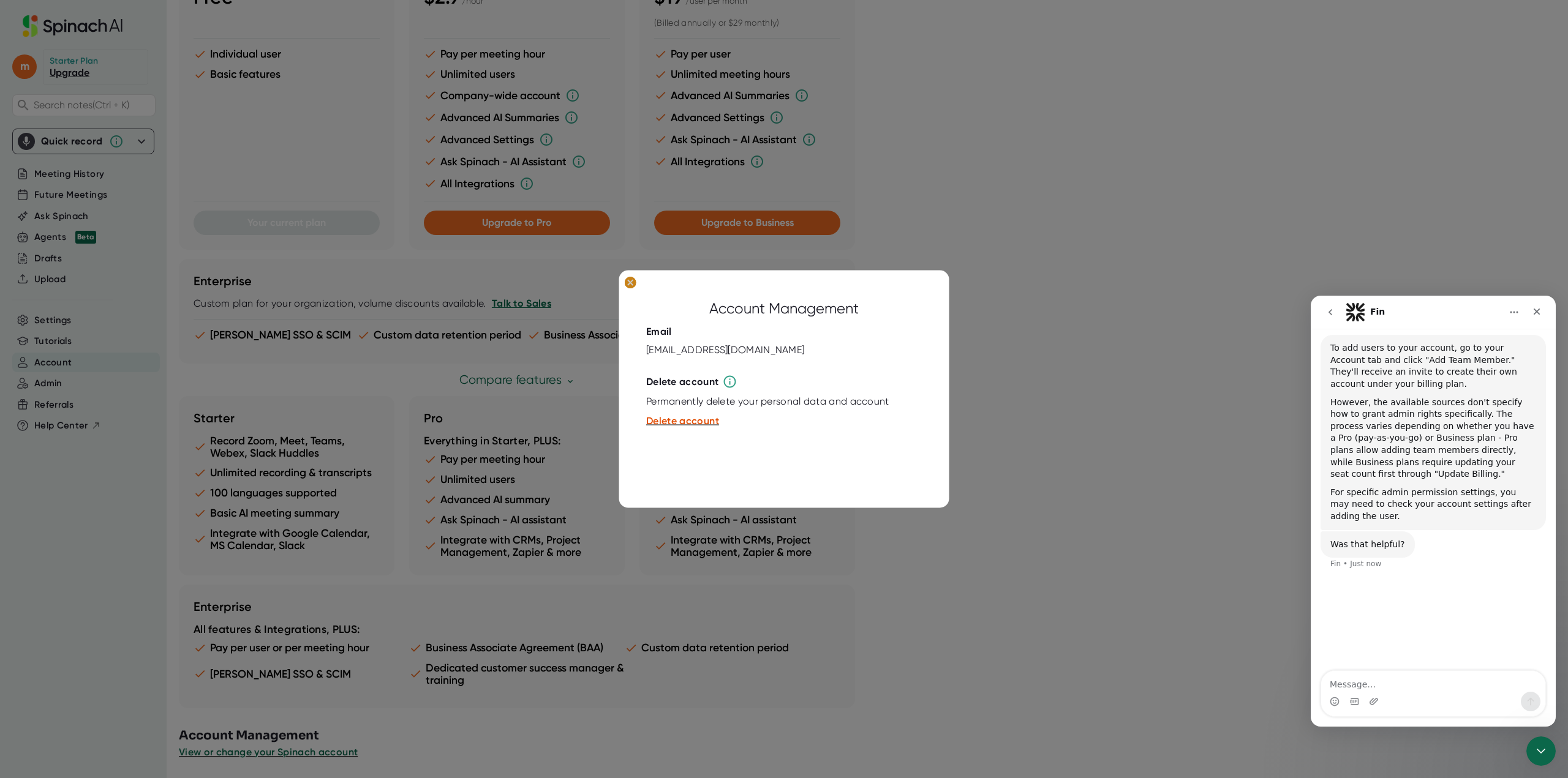
click at [629, 289] on button at bounding box center [631, 283] width 19 height 16
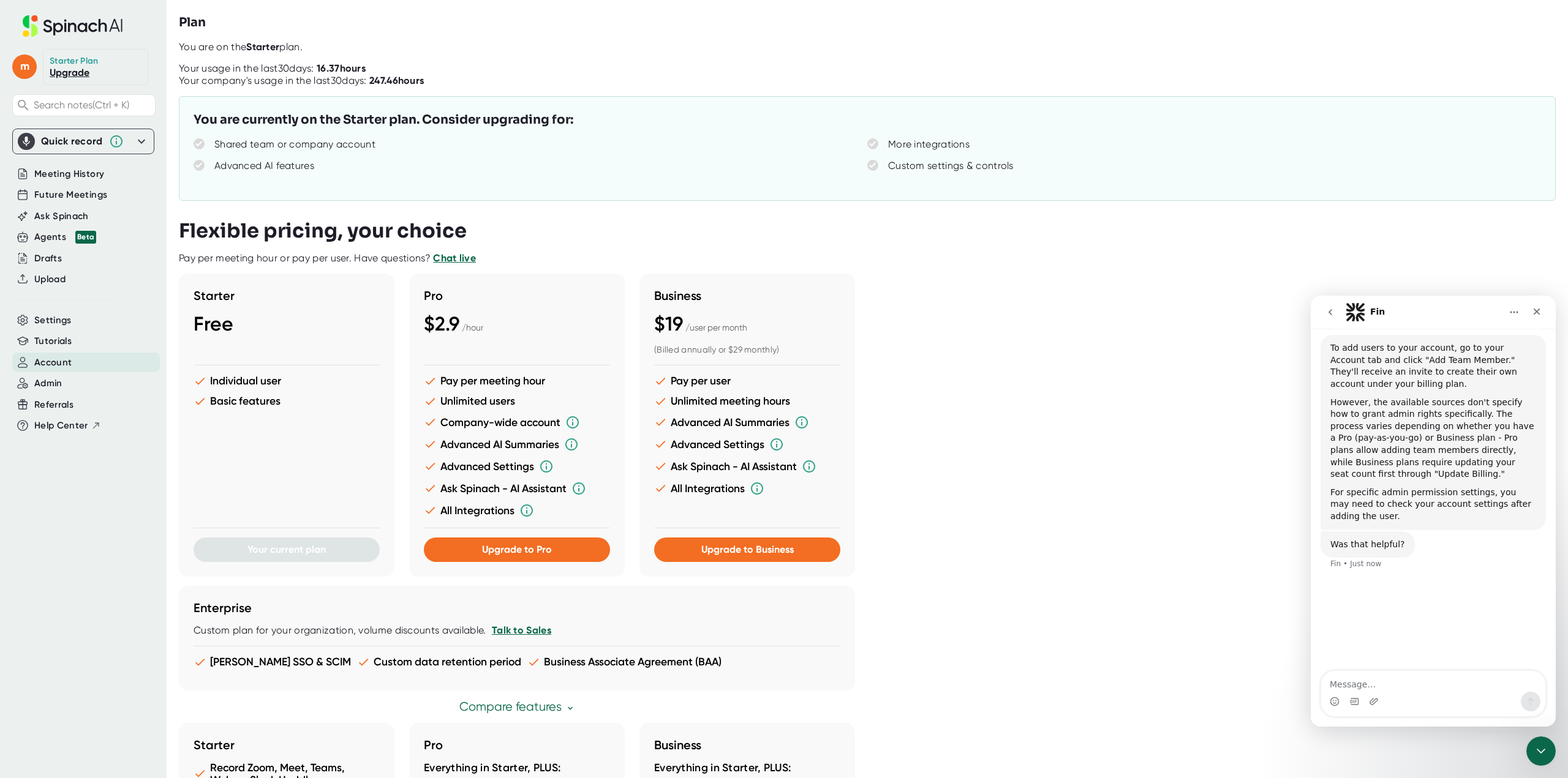
scroll to position [0, 0]
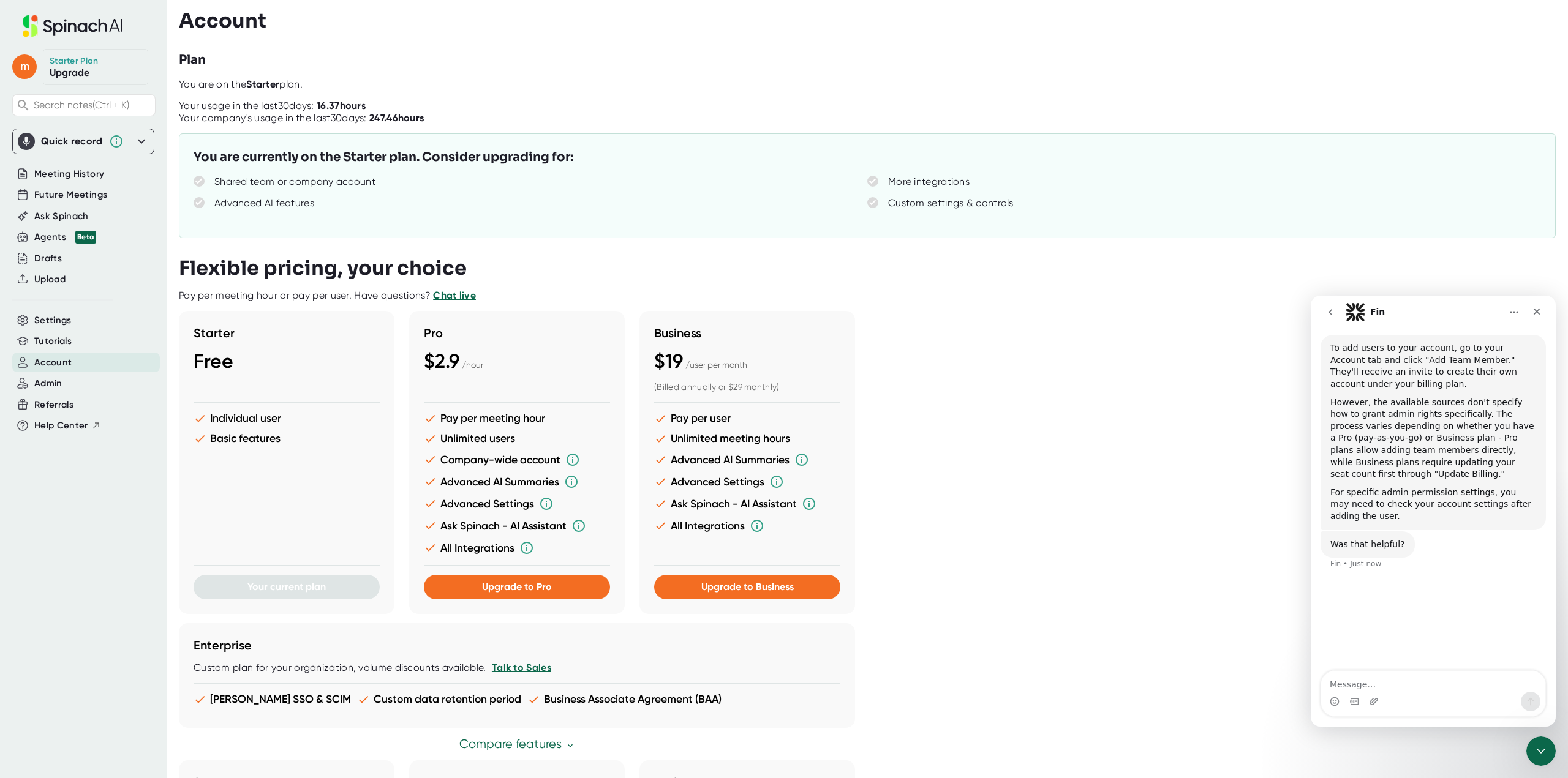
click at [1327, 318] on button "go back" at bounding box center [1330, 312] width 23 height 23
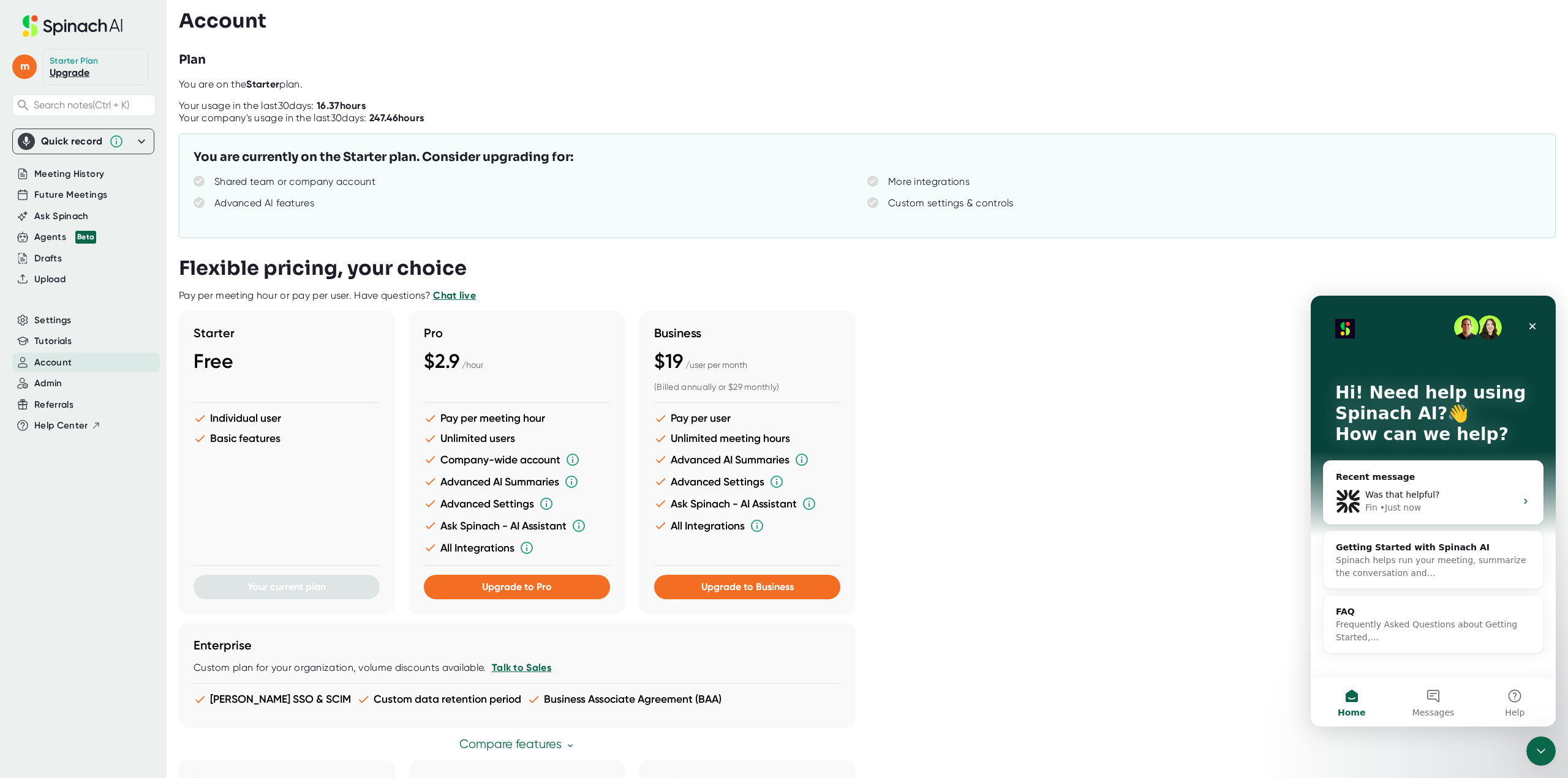
scroll to position [55, 0]
click at [1533, 327] on icon "Close" at bounding box center [1532, 326] width 10 height 10
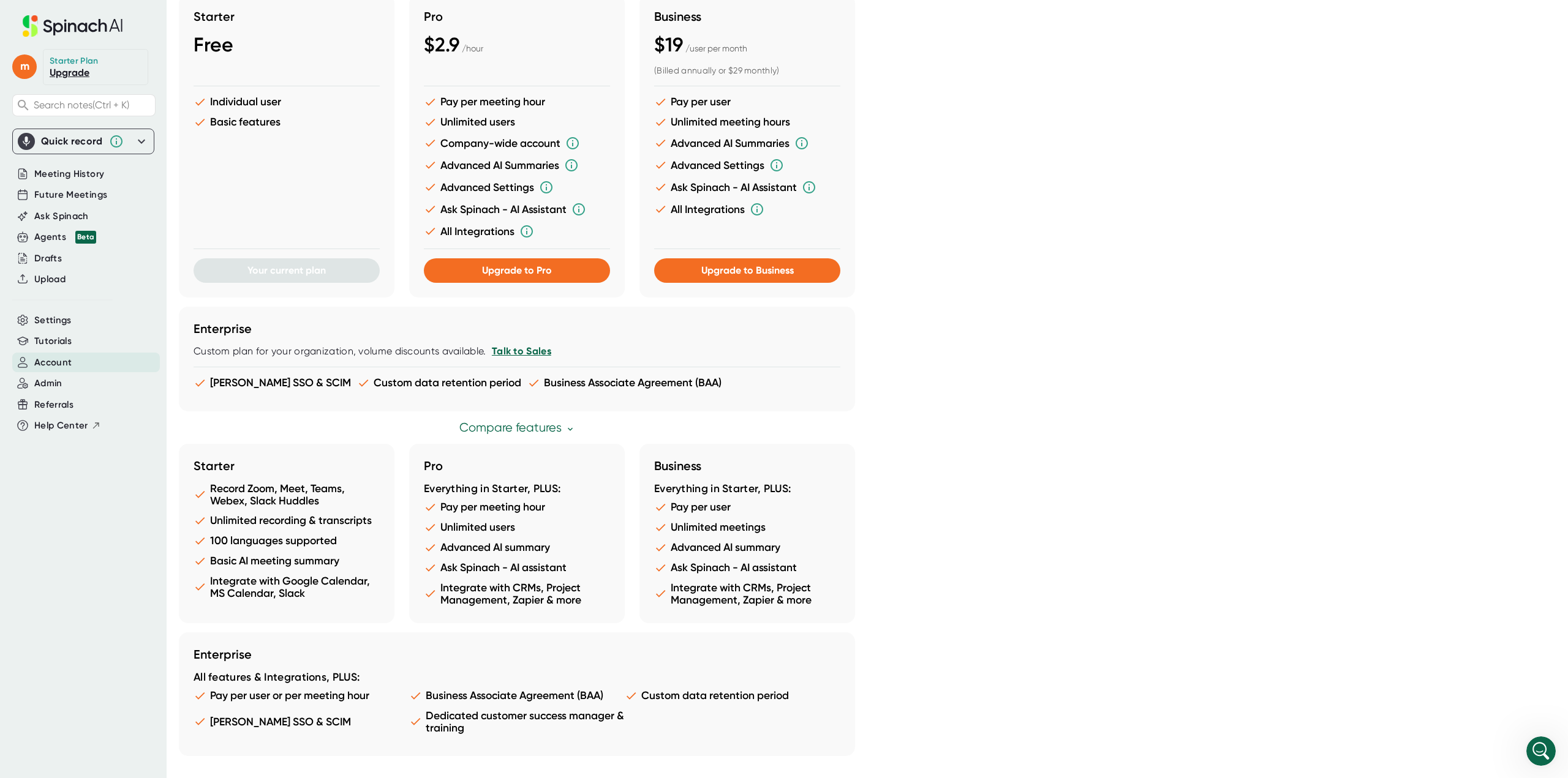
scroll to position [364, 0]
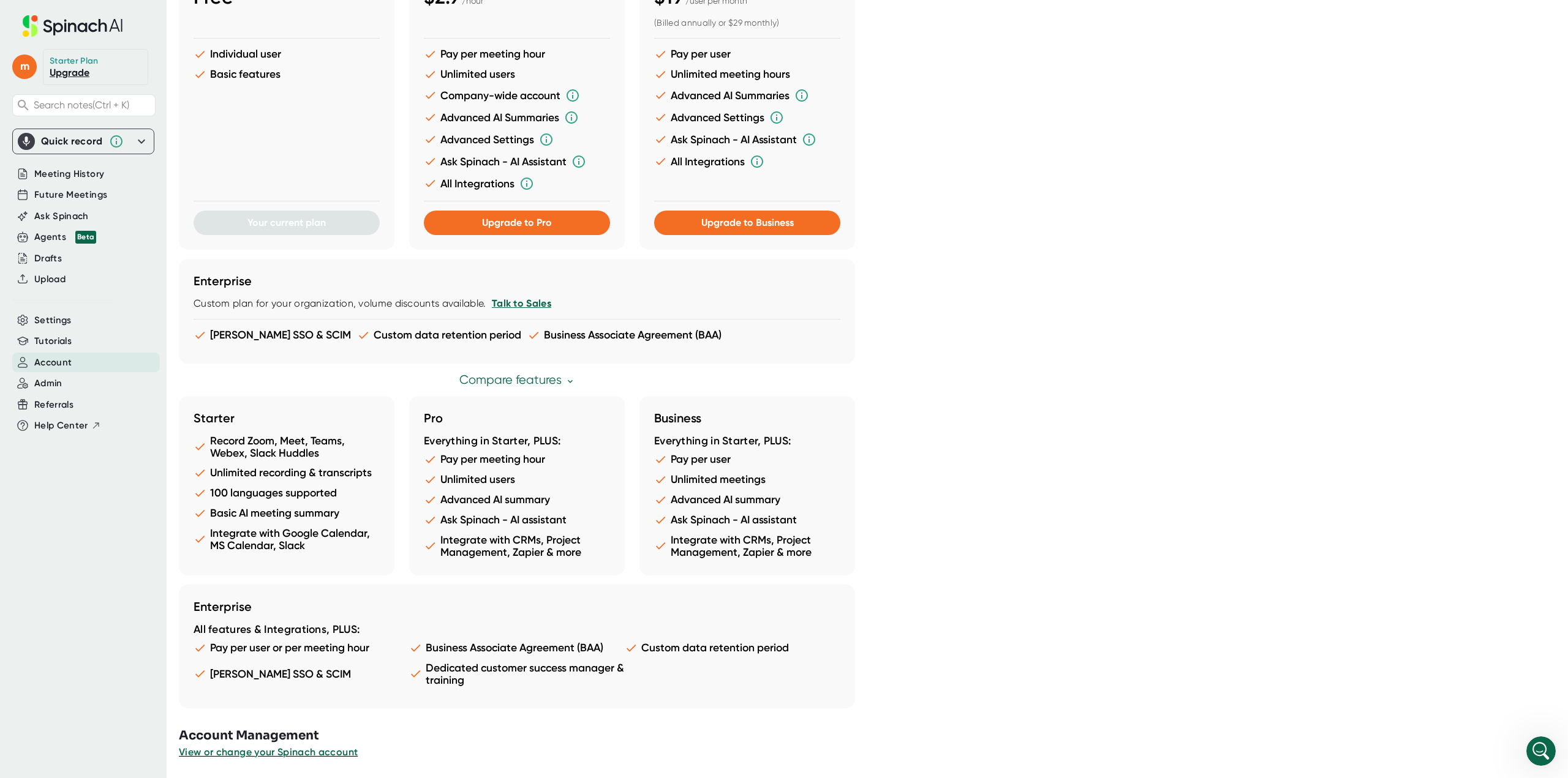
click at [513, 376] on link "Compare features" at bounding box center [517, 380] width 116 height 14
drag, startPoint x: 536, startPoint y: 379, endPoint x: 548, endPoint y: 376, distance: 12.4
click at [537, 378] on link "Compare features" at bounding box center [517, 380] width 116 height 14
click at [572, 382] on icon at bounding box center [570, 381] width 10 height 10
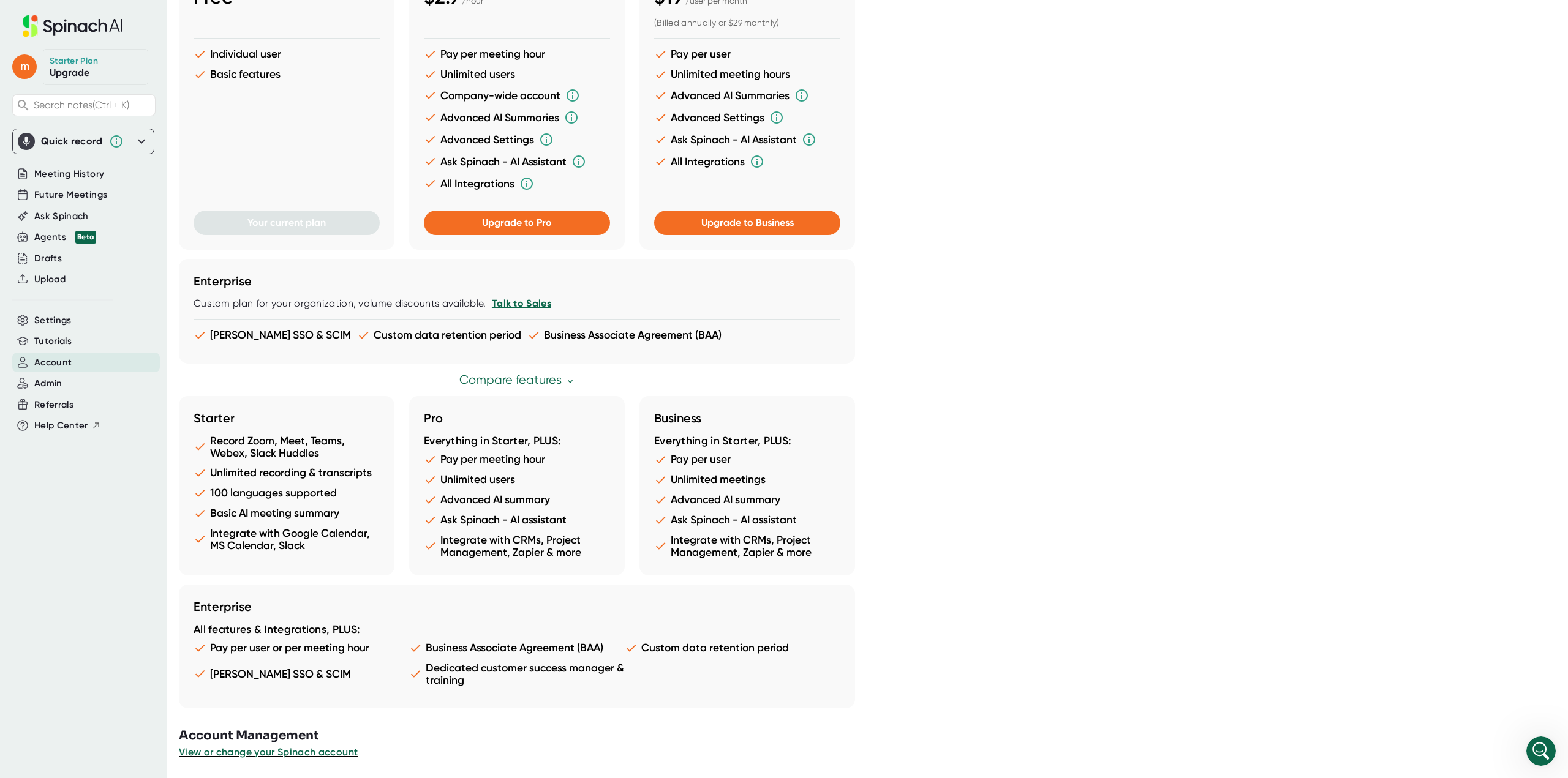
click at [926, 385] on div "Flexible pricing, your choice Pay per meeting hour or pay per user. Have questi…" at bounding box center [859, 304] width 1361 height 824
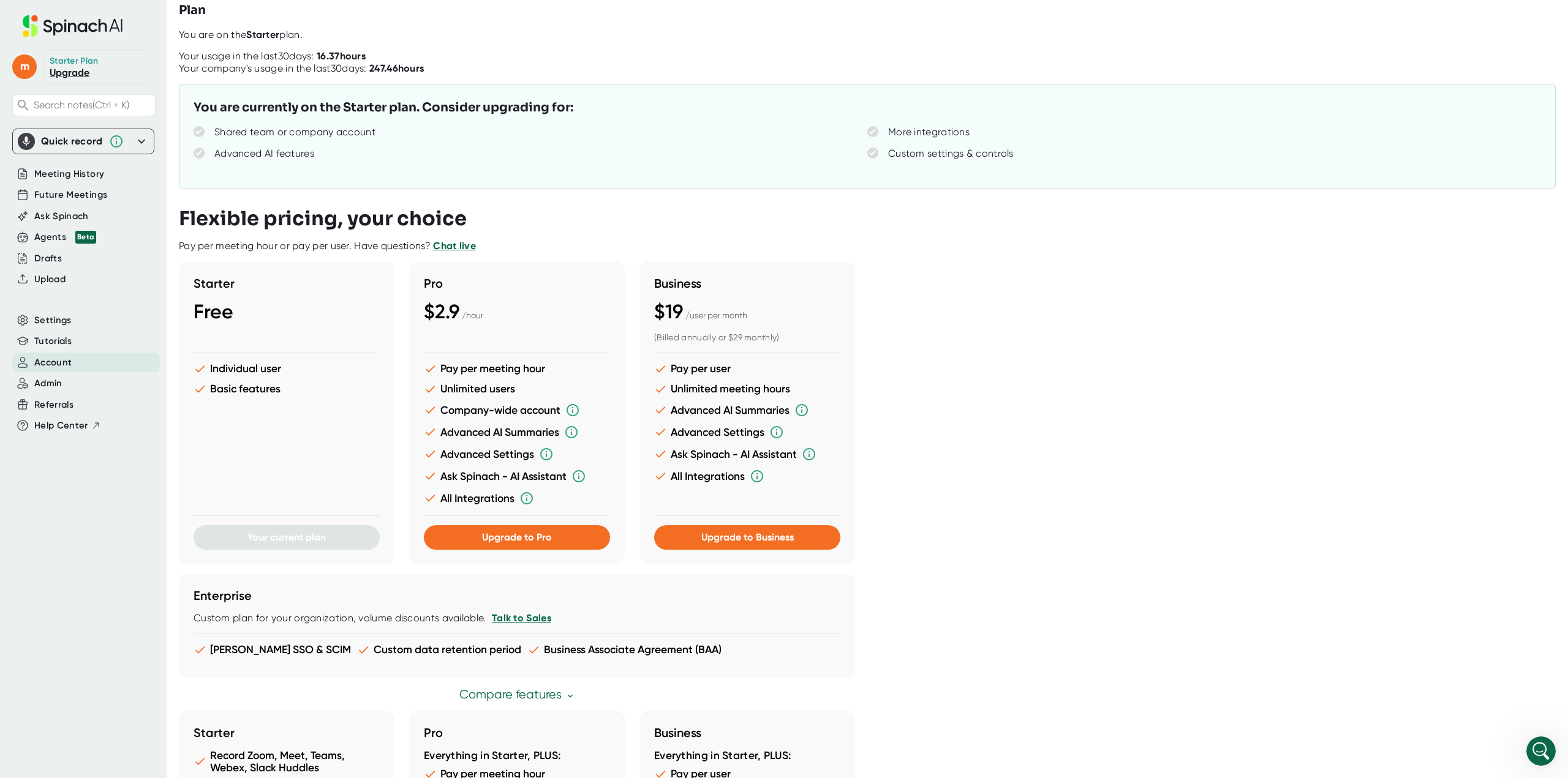
scroll to position [0, 0]
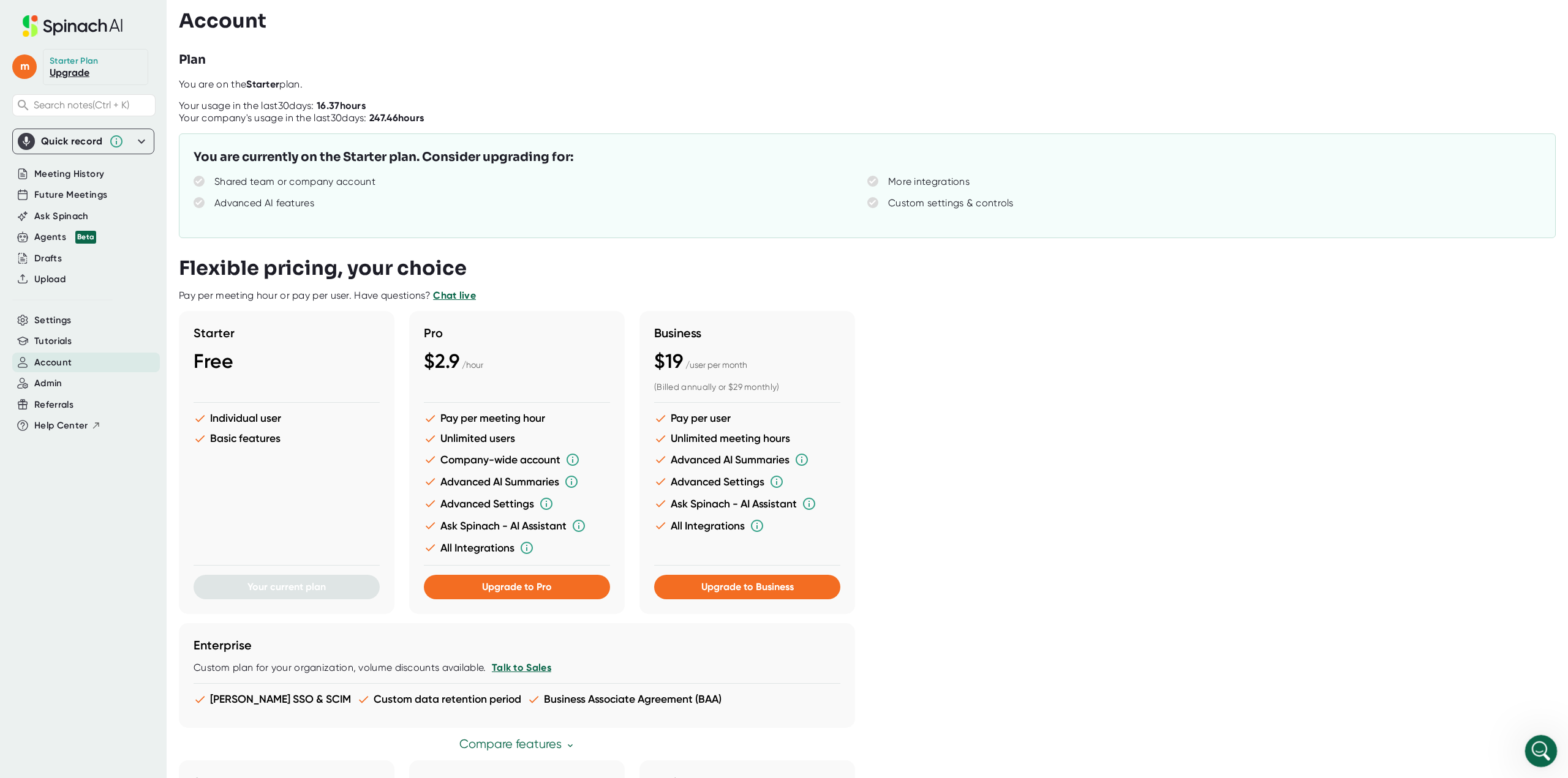
click at [1529, 755] on div "Open Intercom Messenger" at bounding box center [1539, 749] width 41 height 41
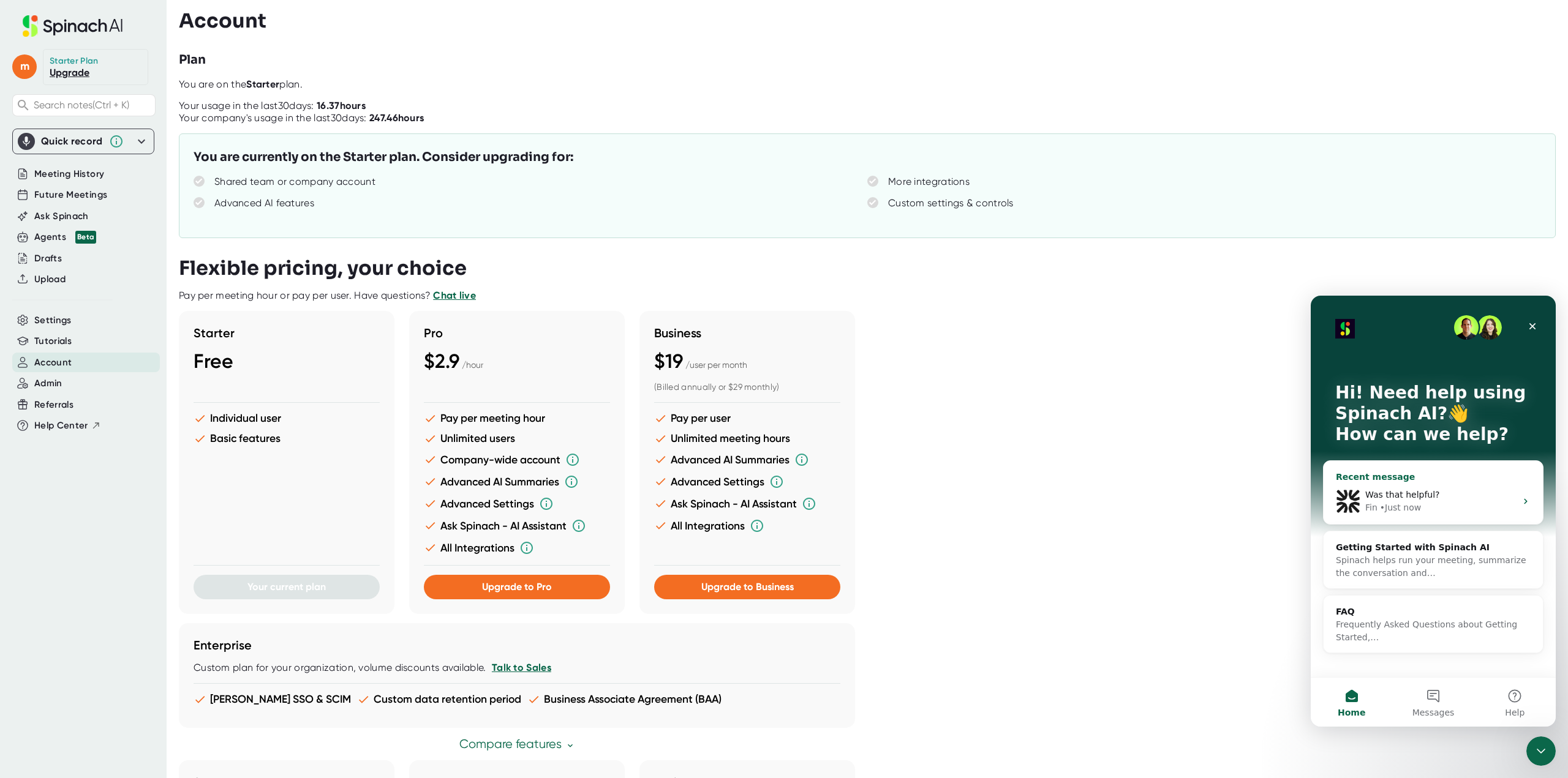
click at [1366, 499] on span "Was that helpful?" at bounding box center [1402, 494] width 75 height 10
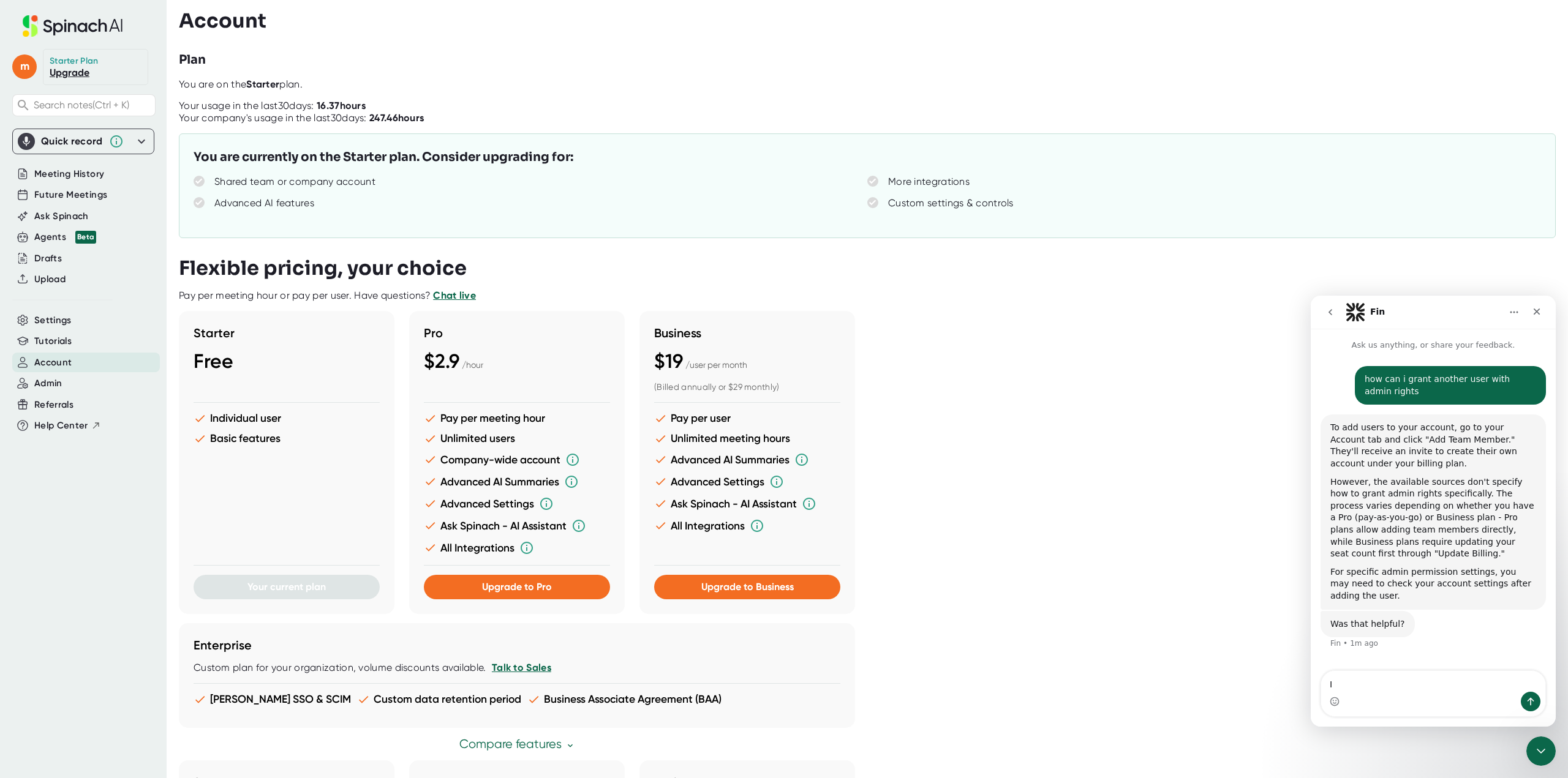
type textarea "I"
type textarea "M"
type textarea "I"
type textarea "Not really."
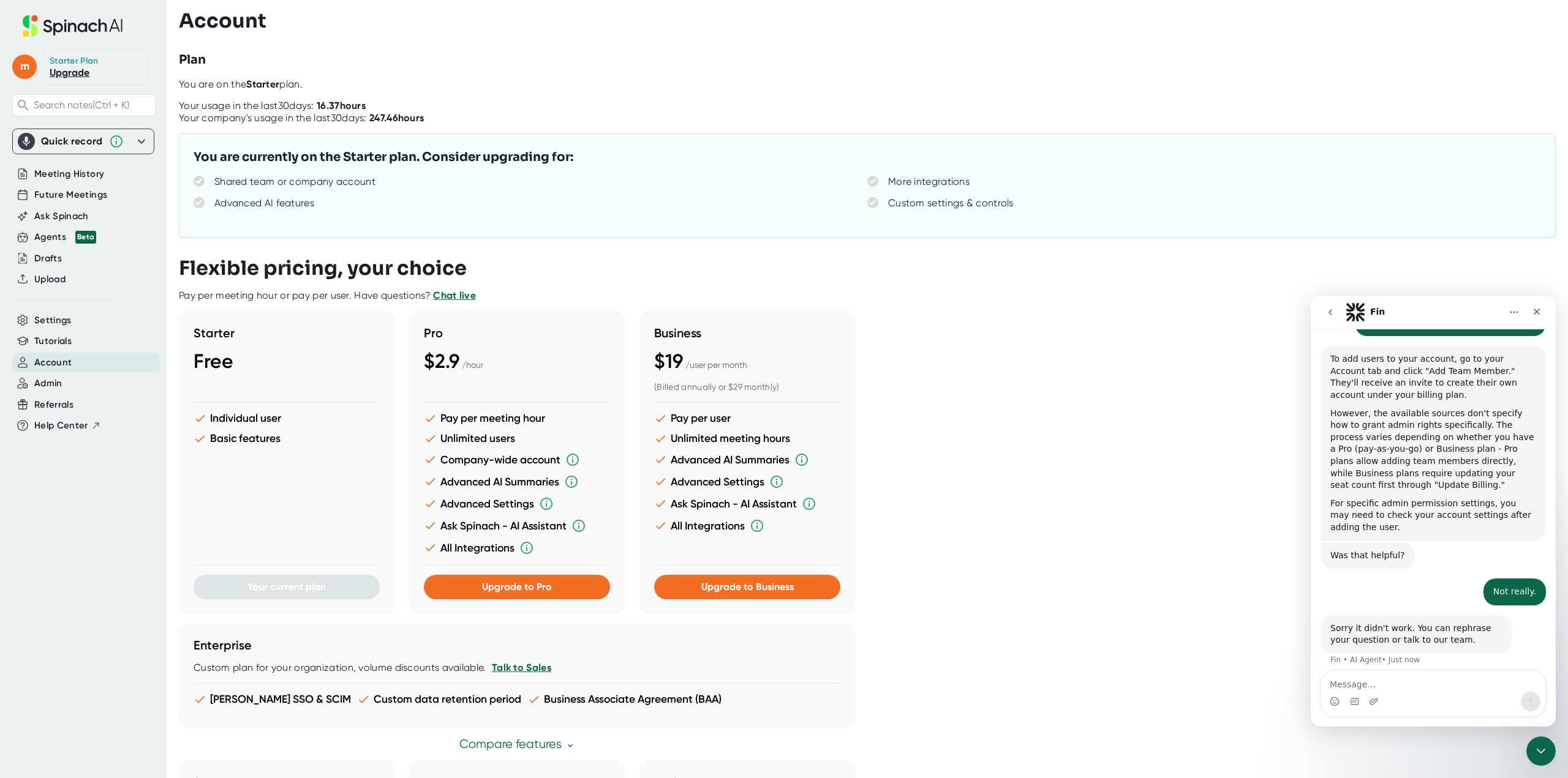
scroll to position [77, 0]
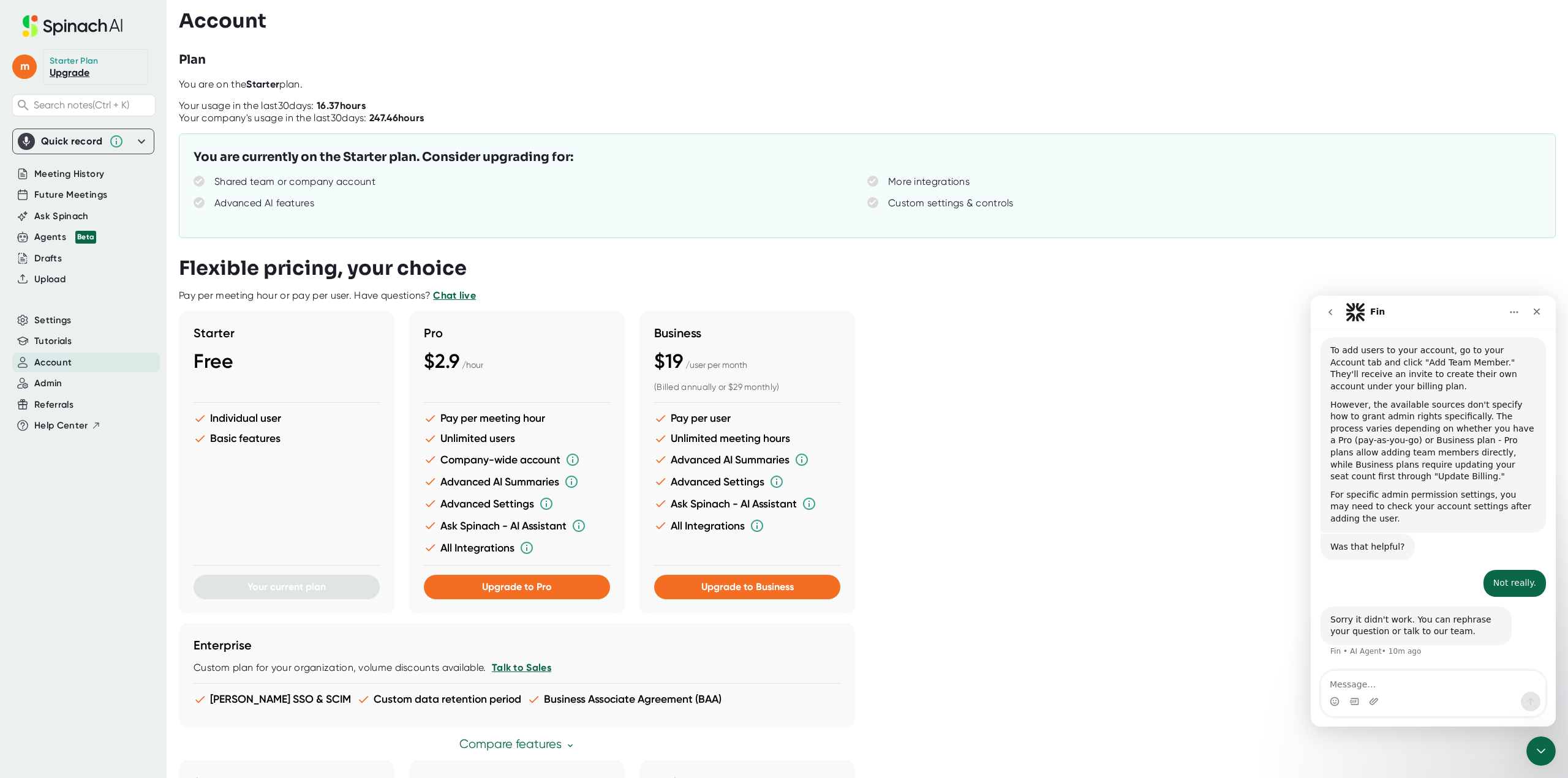
drag, startPoint x: 1384, startPoint y: 705, endPoint x: 1385, endPoint y: 697, distance: 8.1
click at [1384, 705] on div "Intercom messenger" at bounding box center [1433, 701] width 224 height 19
click at [1387, 678] on textarea "Message…" at bounding box center [1433, 681] width 224 height 21
type textarea "can i grant admin rights to a user while on the Starter plan"
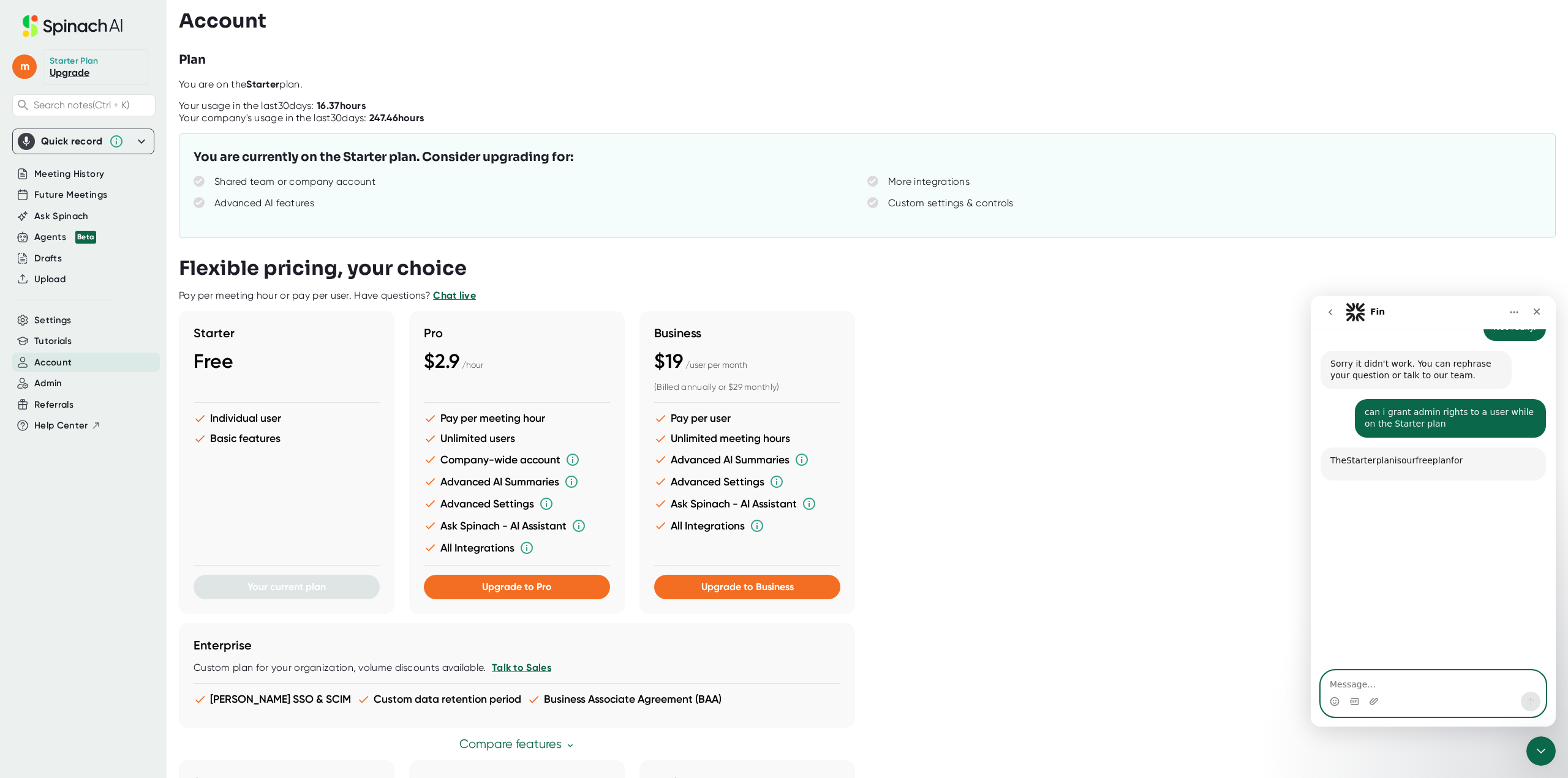
scroll to position [407, 0]
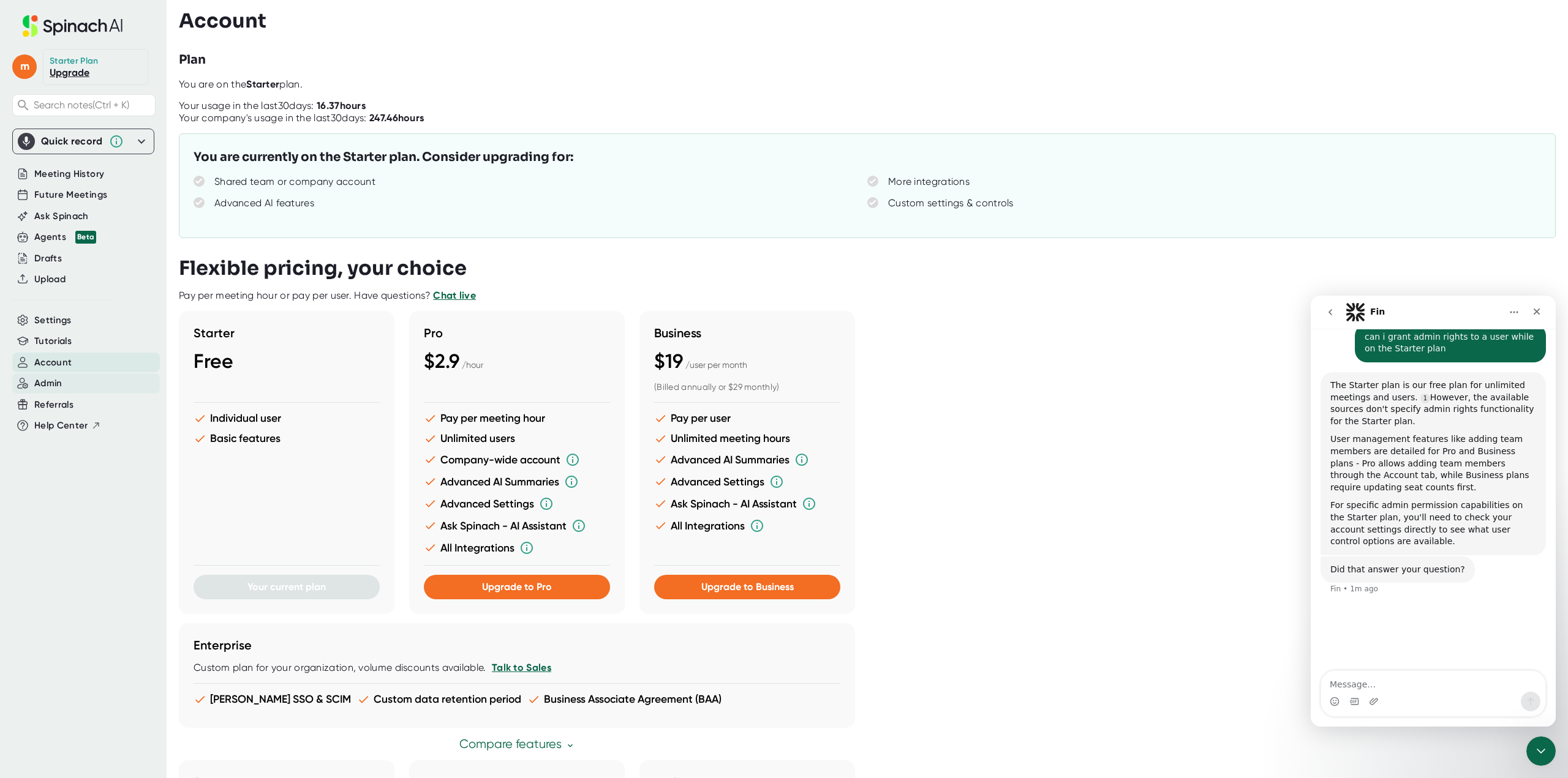
click at [86, 380] on div "Admin" at bounding box center [86, 383] width 148 height 20
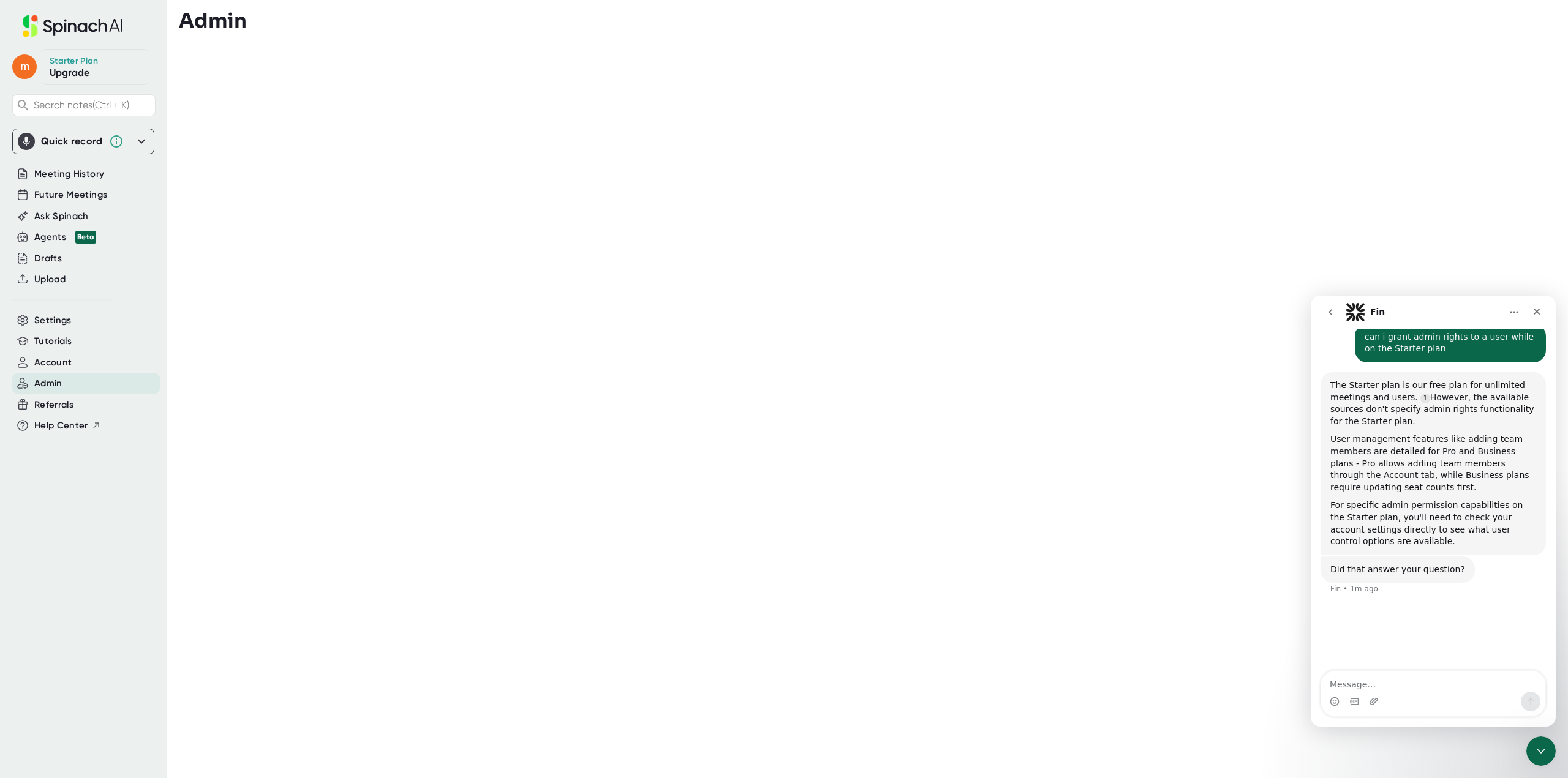
click at [1506, 311] on button "Home" at bounding box center [1514, 312] width 23 height 23
click at [1332, 316] on icon "go back" at bounding box center [1330, 312] width 10 height 10
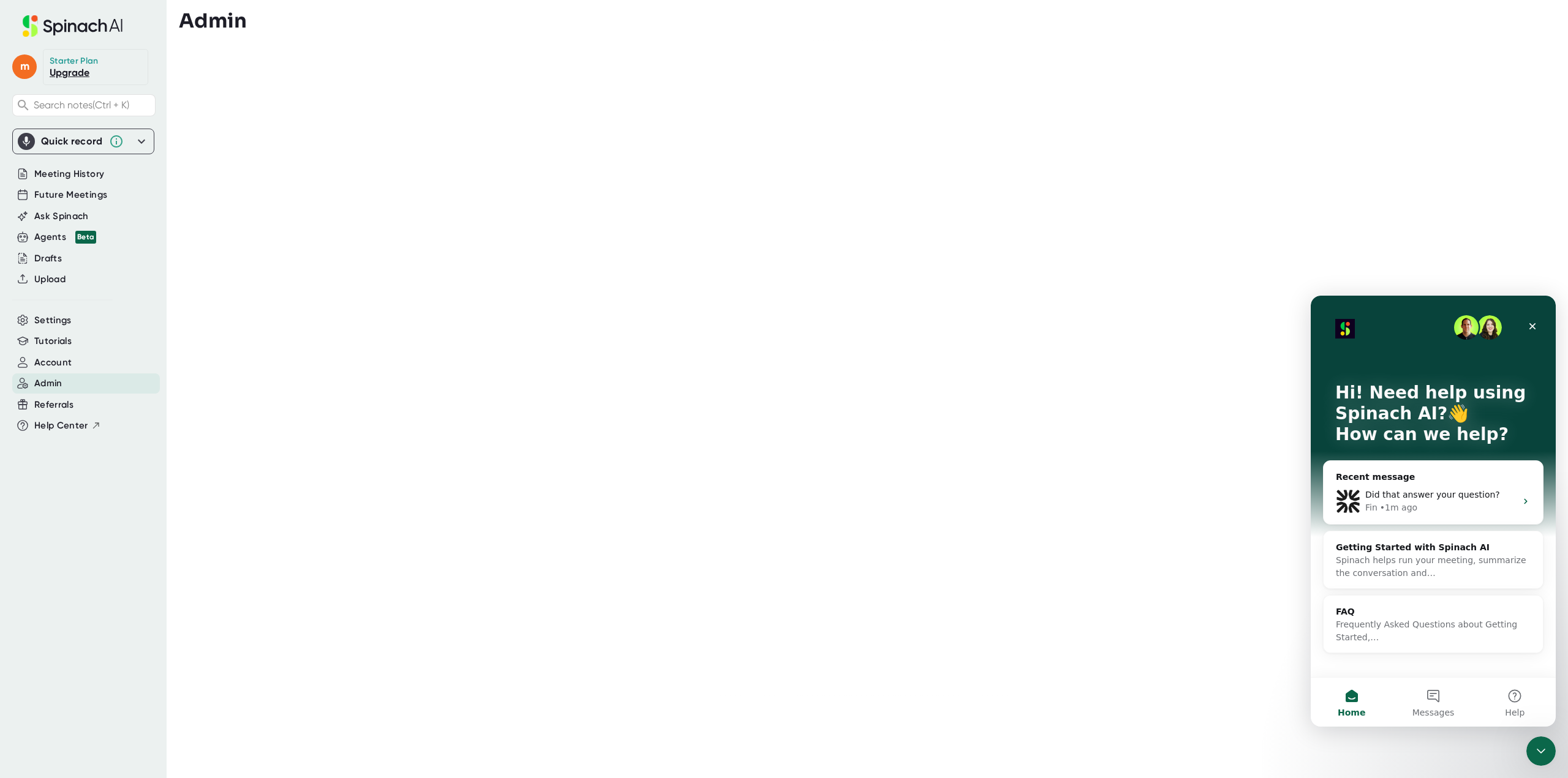
scroll to position [384, 0]
click at [1526, 320] on div "Close" at bounding box center [1532, 327] width 22 height 22
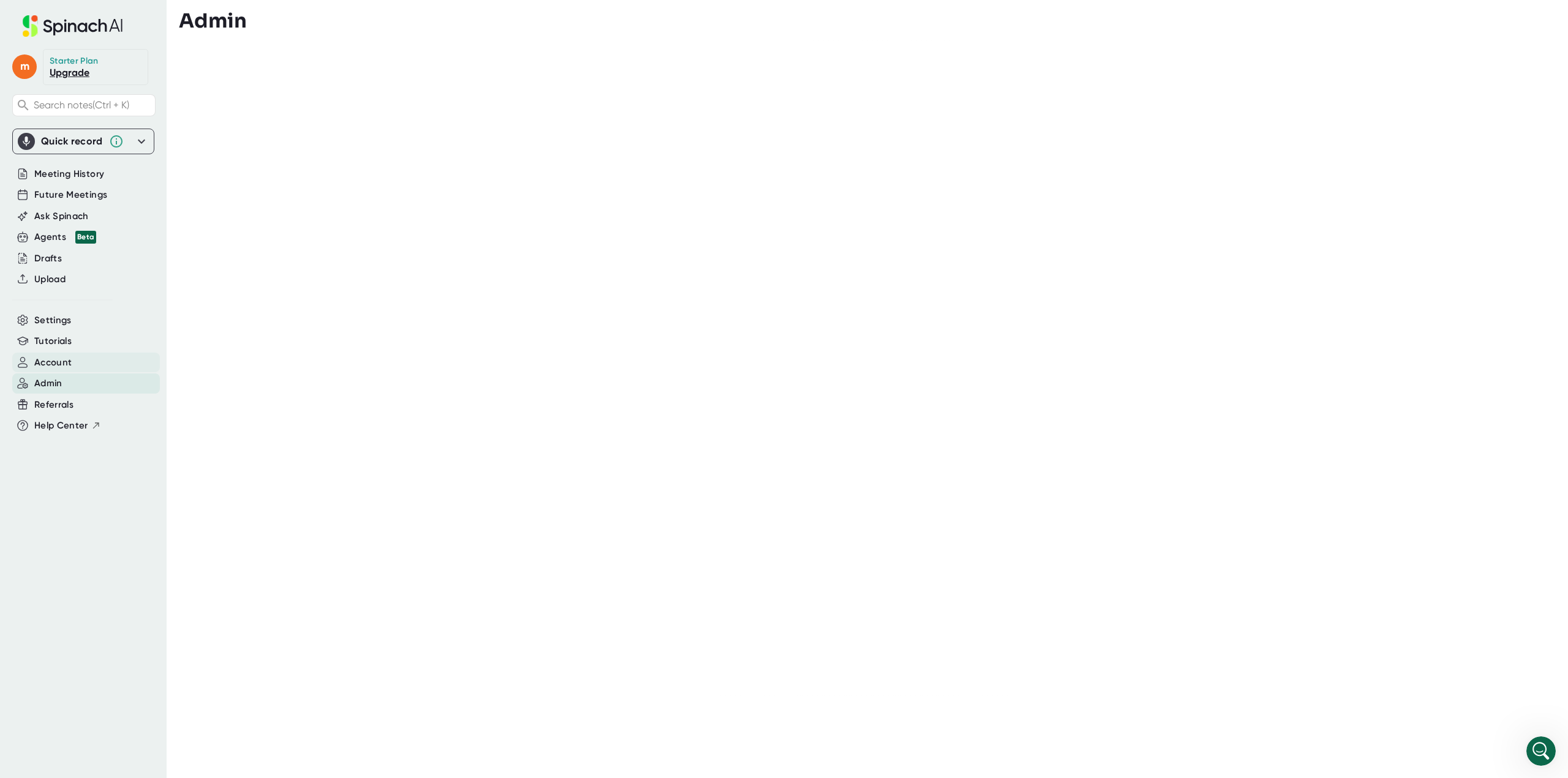
click at [78, 363] on div "Account" at bounding box center [86, 362] width 148 height 20
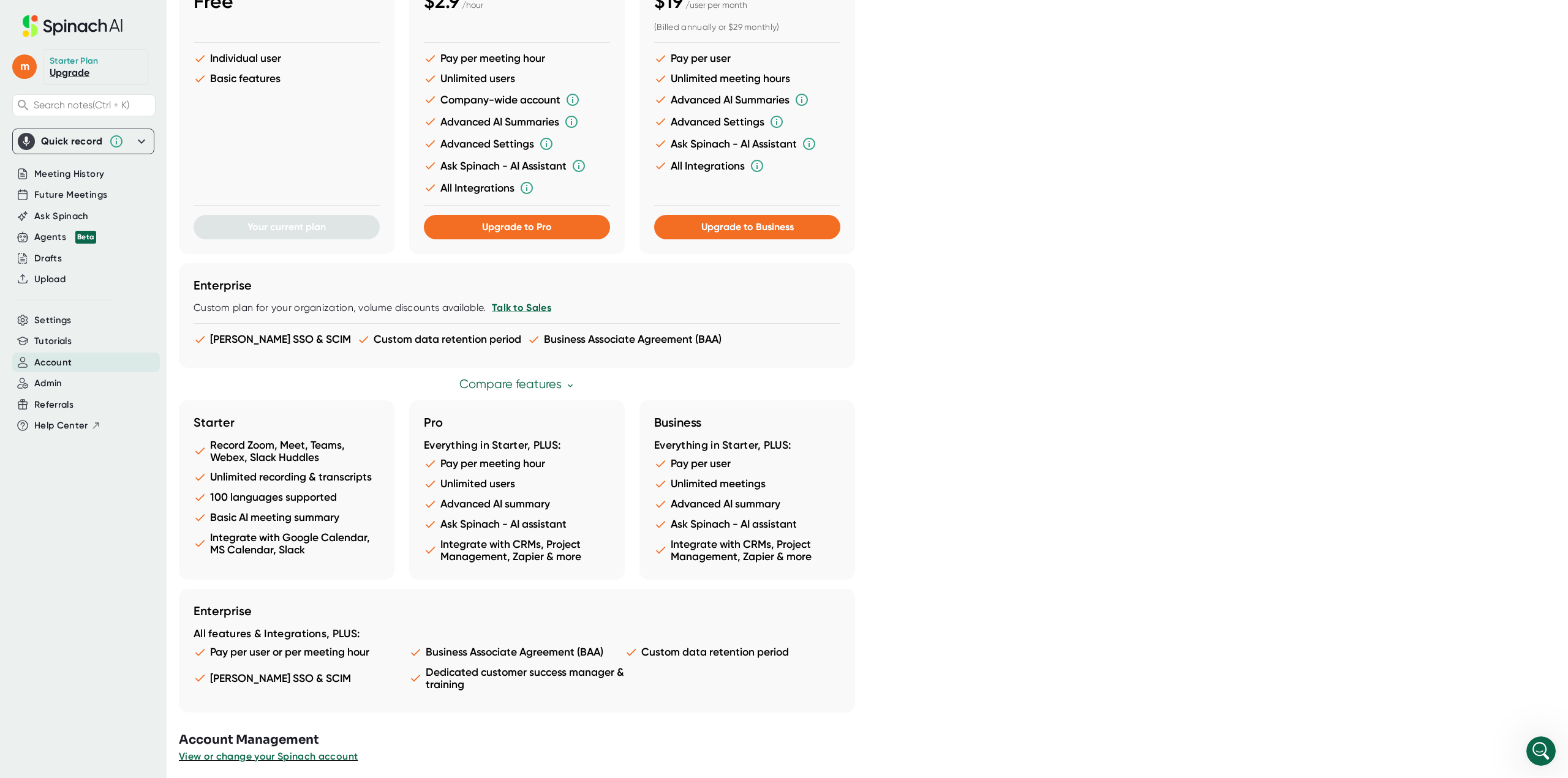
scroll to position [364, 0]
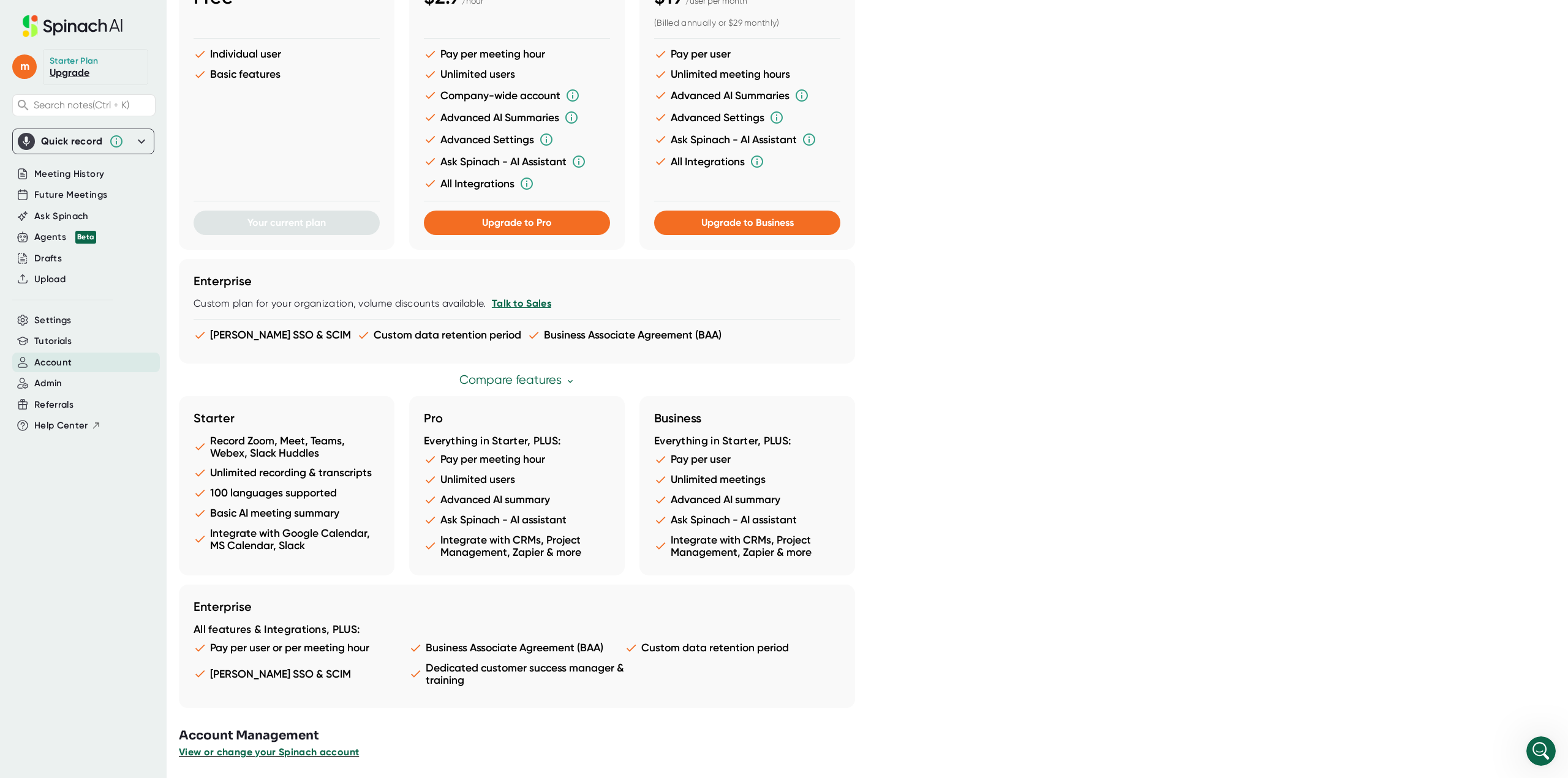
click at [270, 750] on span "View or change your Spinach account" at bounding box center [269, 752] width 180 height 12
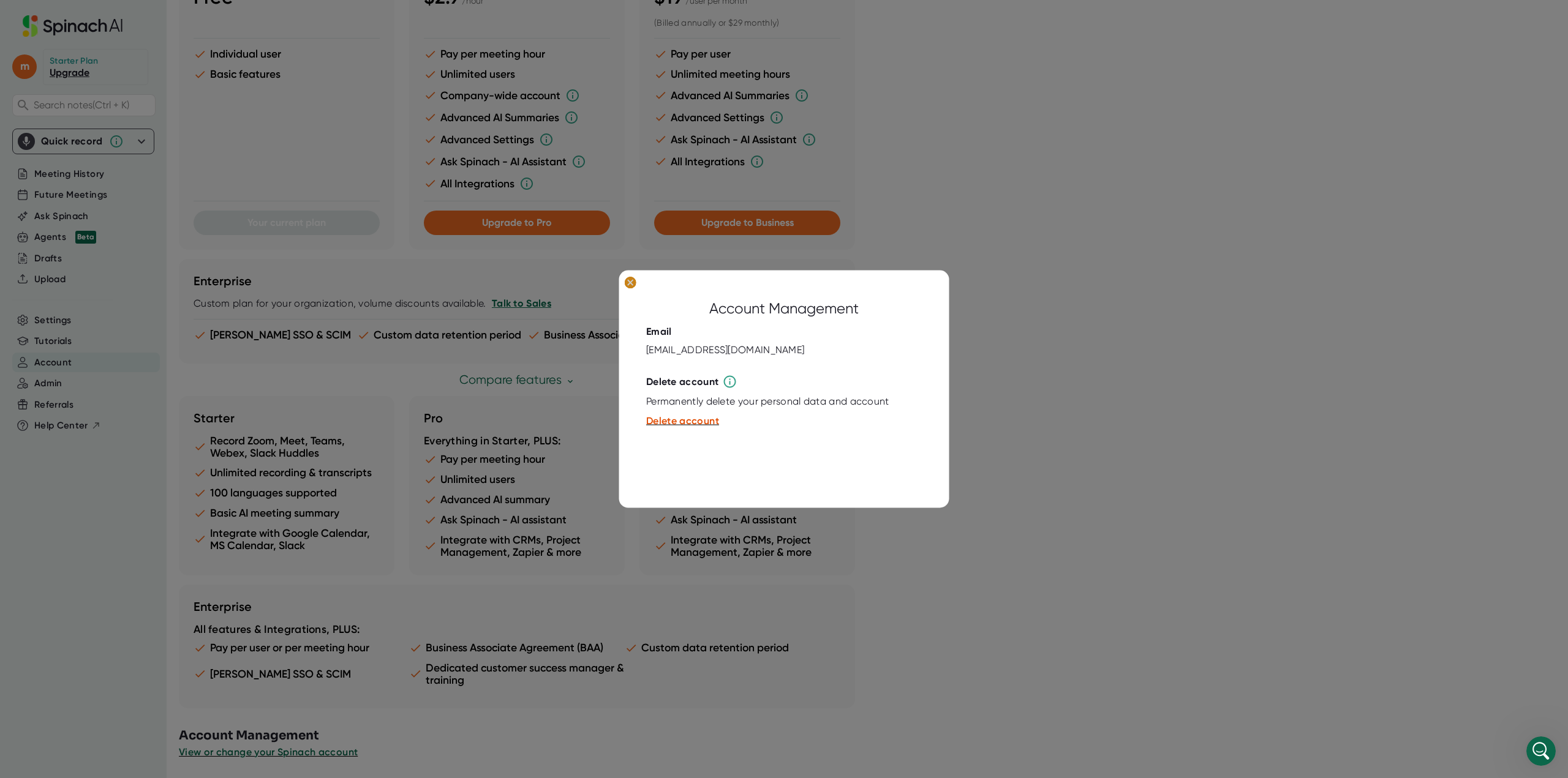
click at [633, 284] on ellipse at bounding box center [630, 282] width 12 height 12
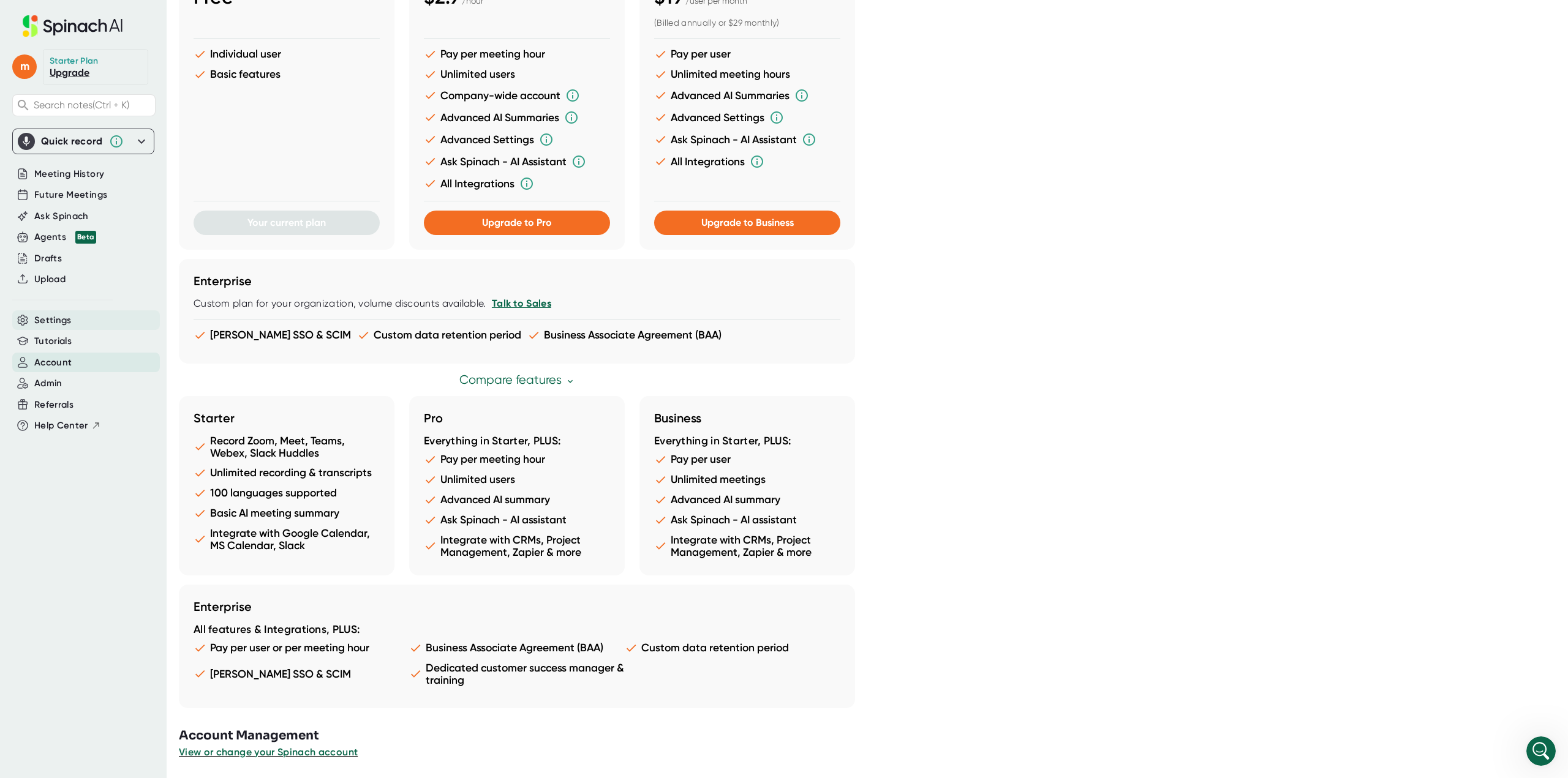
click at [86, 322] on div "Settings" at bounding box center [86, 320] width 148 height 20
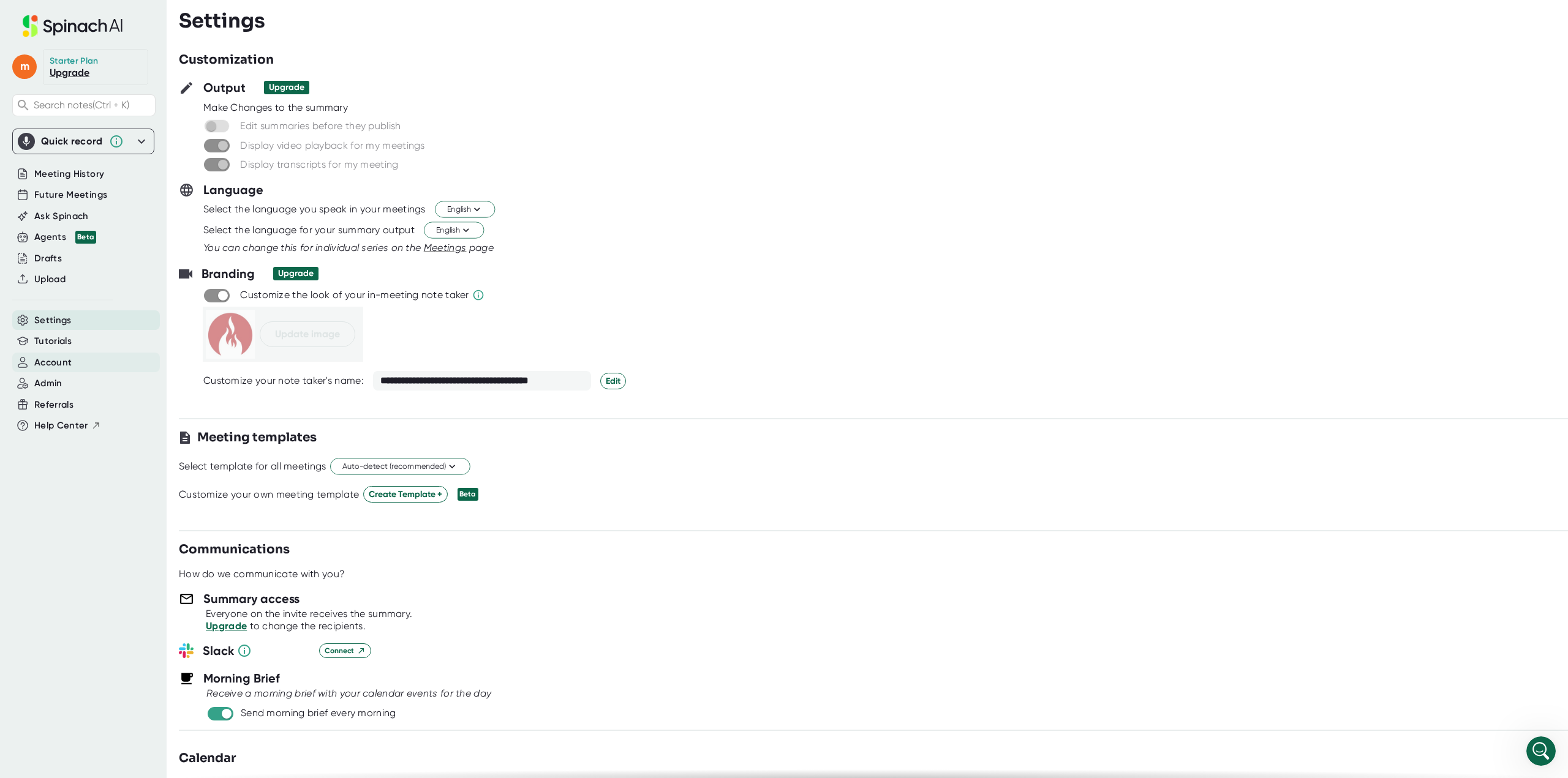
click at [66, 357] on span "Account" at bounding box center [53, 362] width 37 height 14
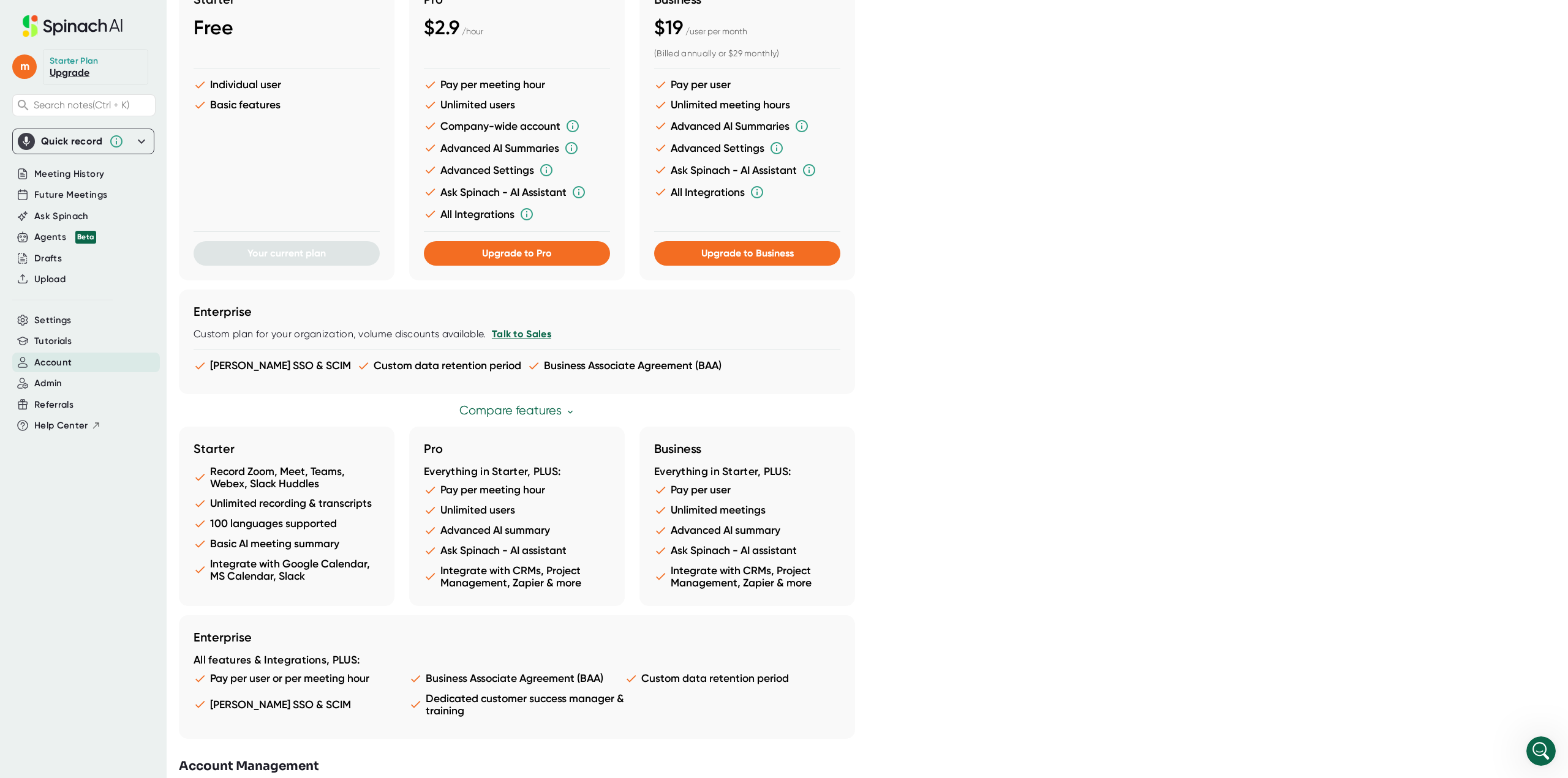
scroll to position [303, 0]
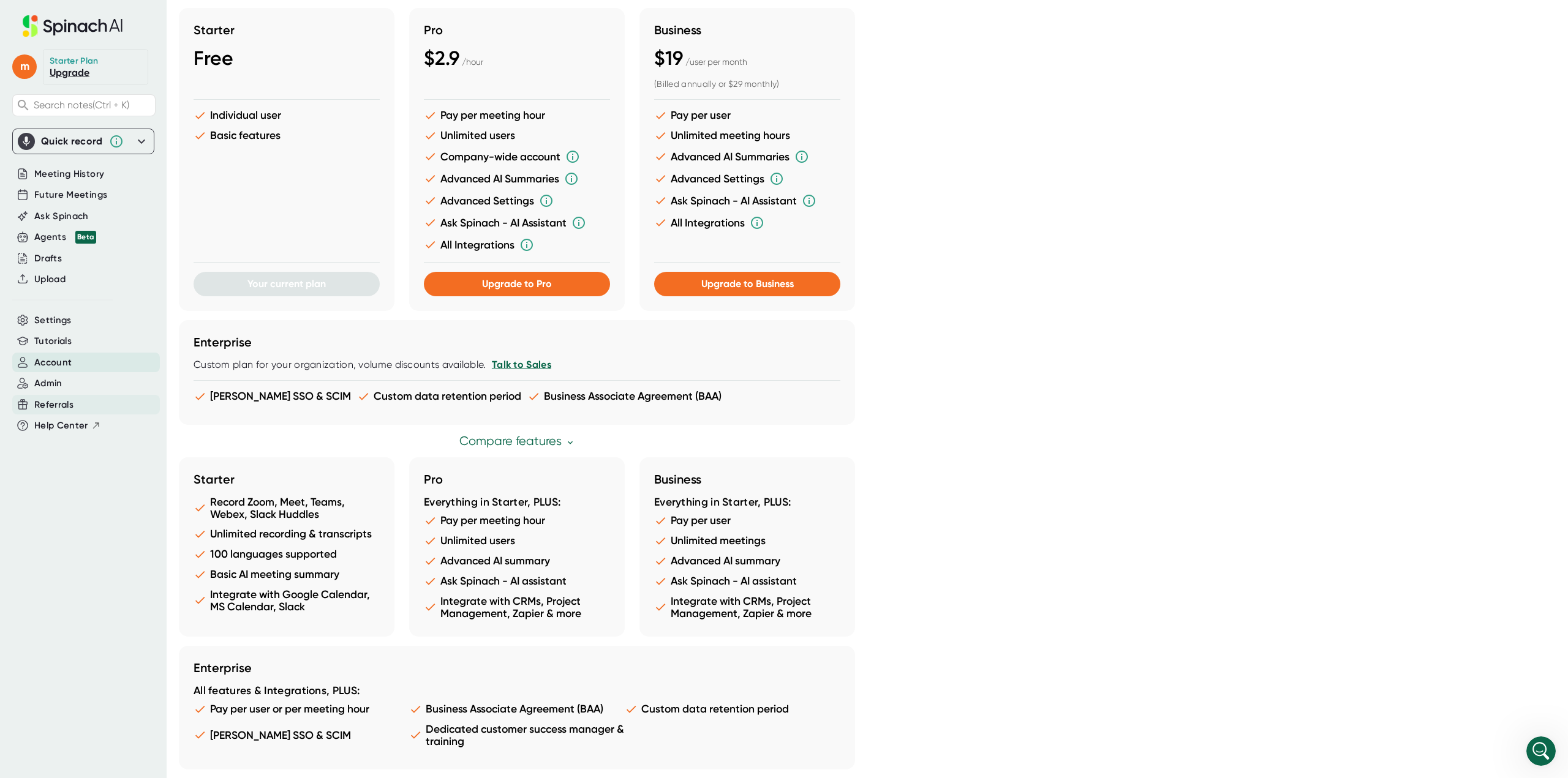
click at [70, 403] on span "Referrals" at bounding box center [54, 405] width 39 height 14
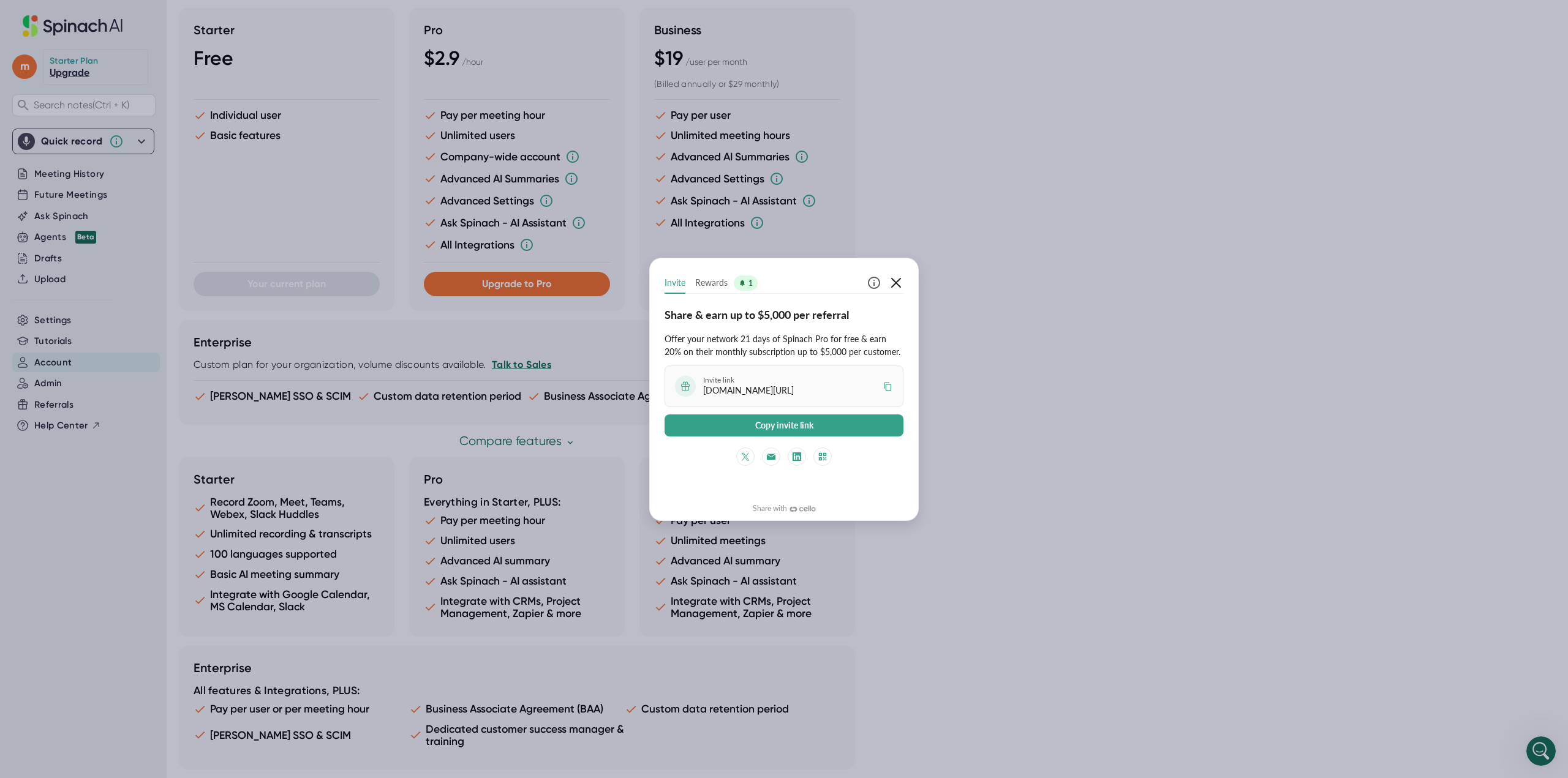
click at [894, 280] on icon "button" at bounding box center [896, 283] width 10 height 10
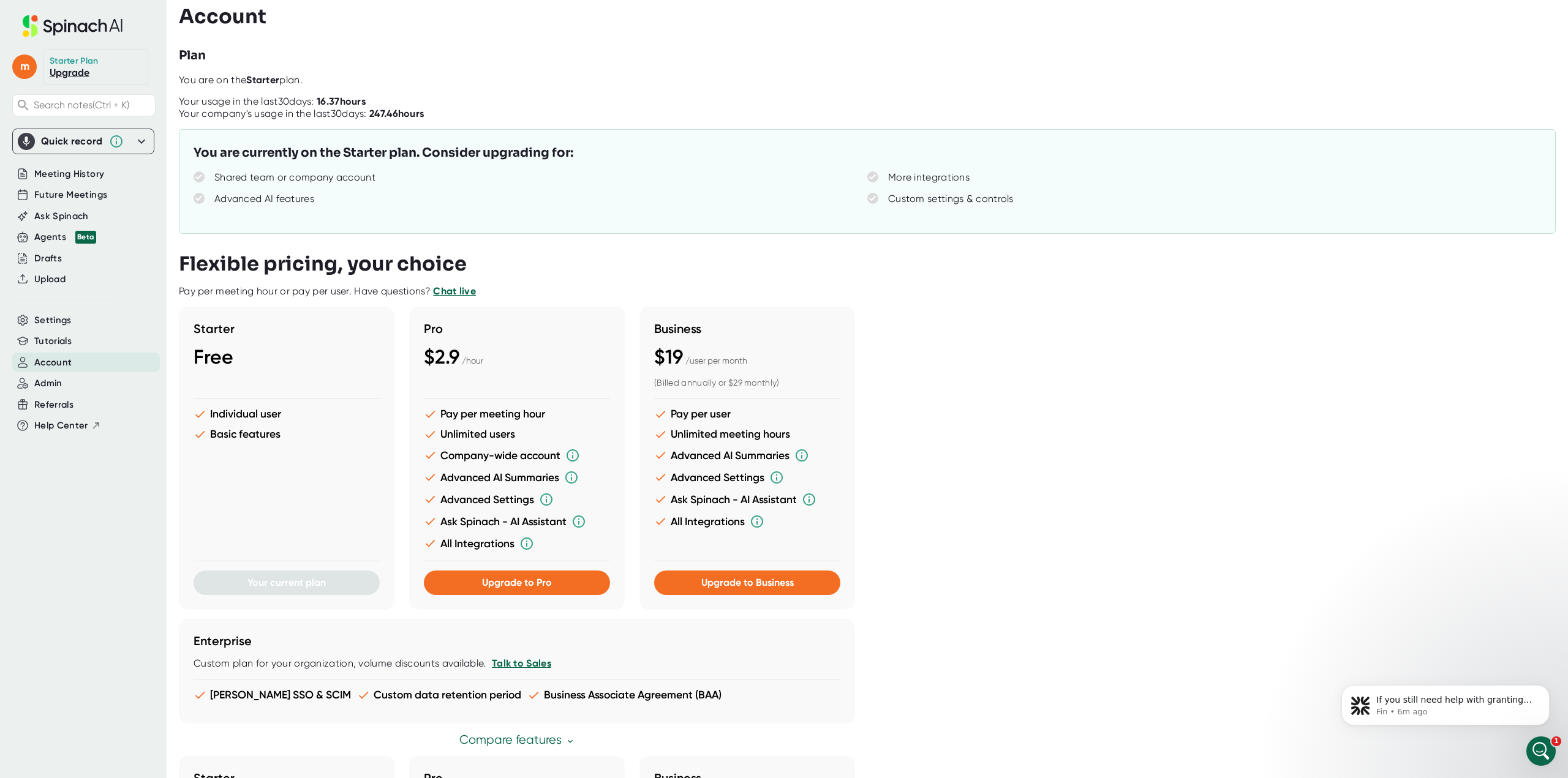
scroll to position [0, 0]
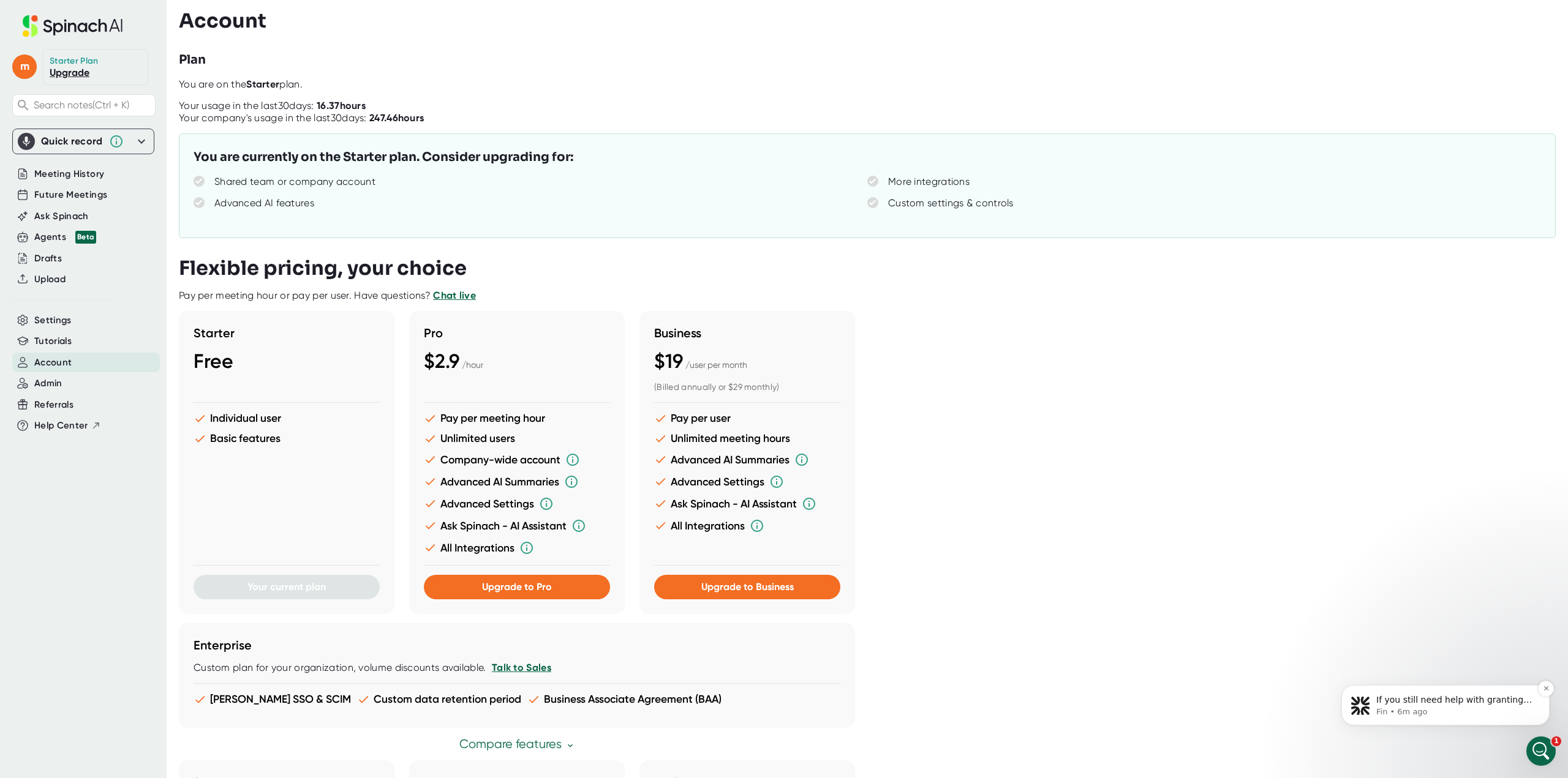
click at [1392, 704] on p "If you still need help with granting admin rights or understanding user permiss…" at bounding box center [1455, 700] width 158 height 12
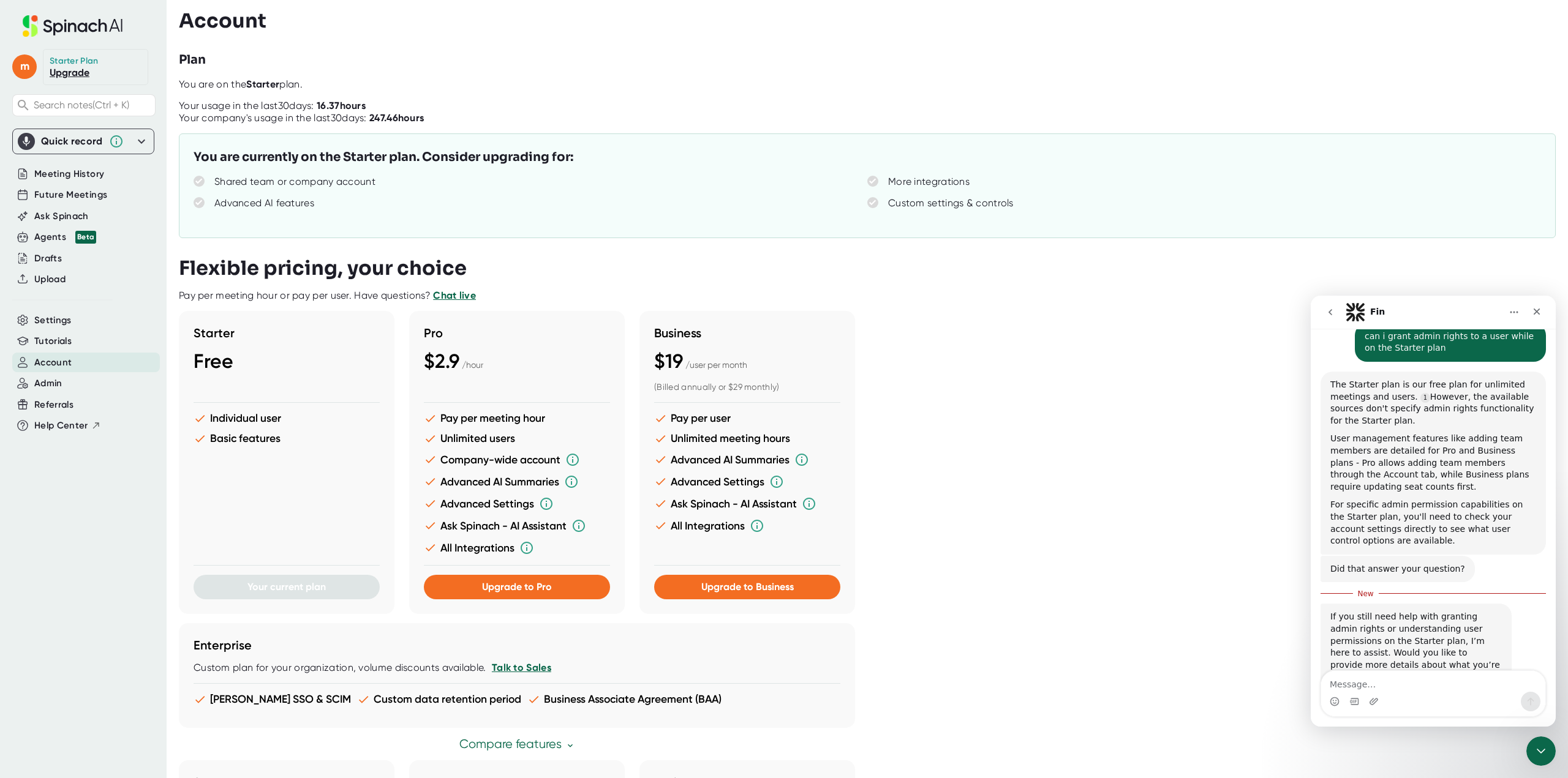
scroll to position [454, 0]
